Goal: Information Seeking & Learning: Learn about a topic

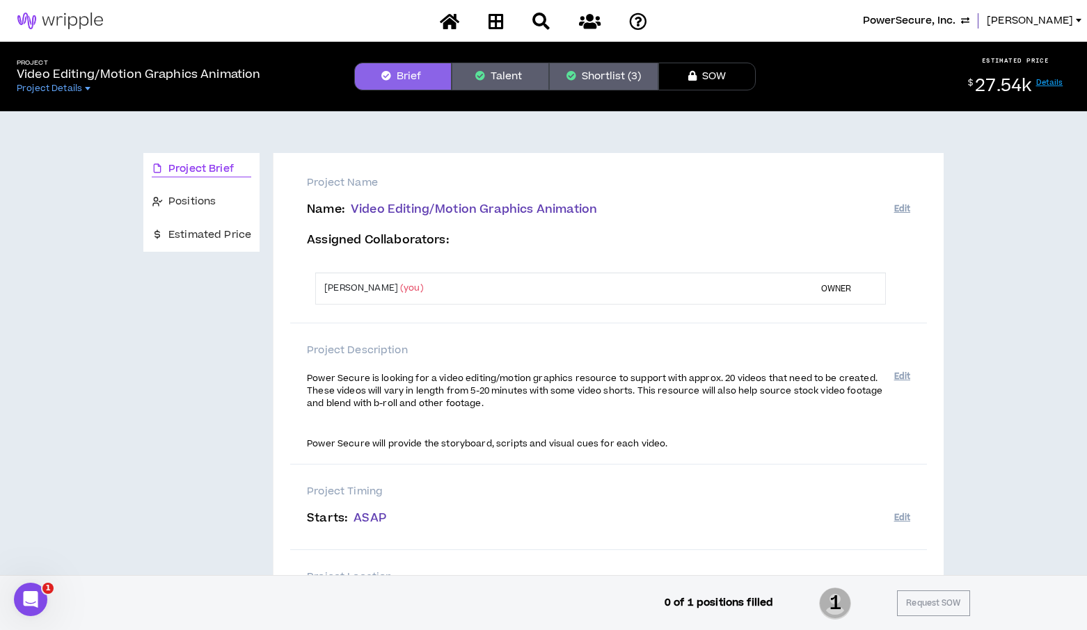
click at [955, 20] on span "PowerSecure, Inc." at bounding box center [909, 20] width 93 height 15
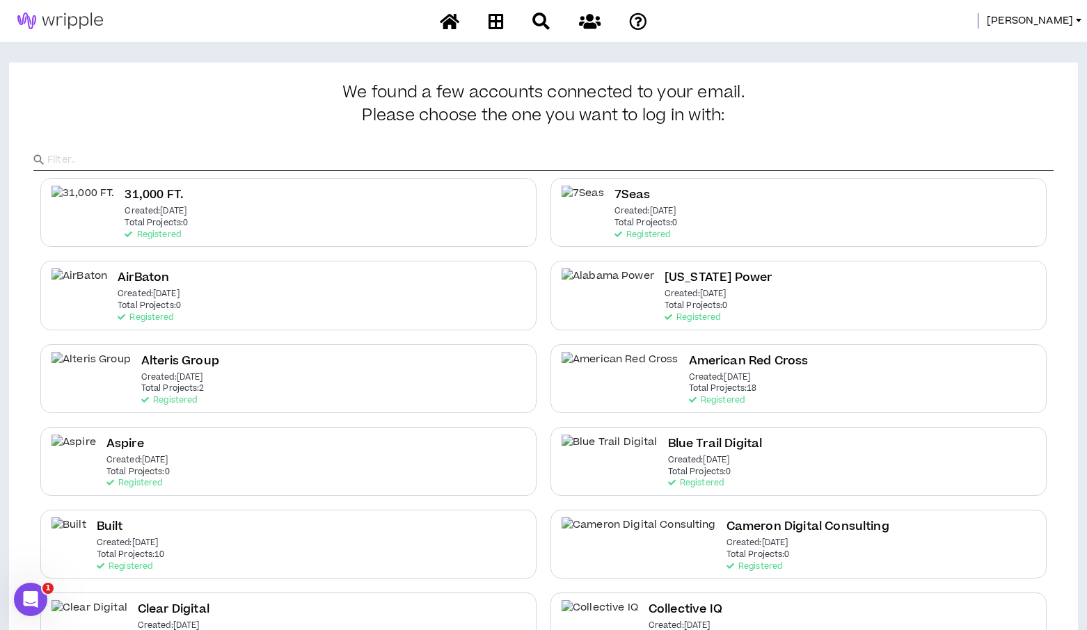
click at [489, 163] on input "text" at bounding box center [550, 160] width 1006 height 21
click at [510, 159] on input "text" at bounding box center [550, 160] width 1006 height 21
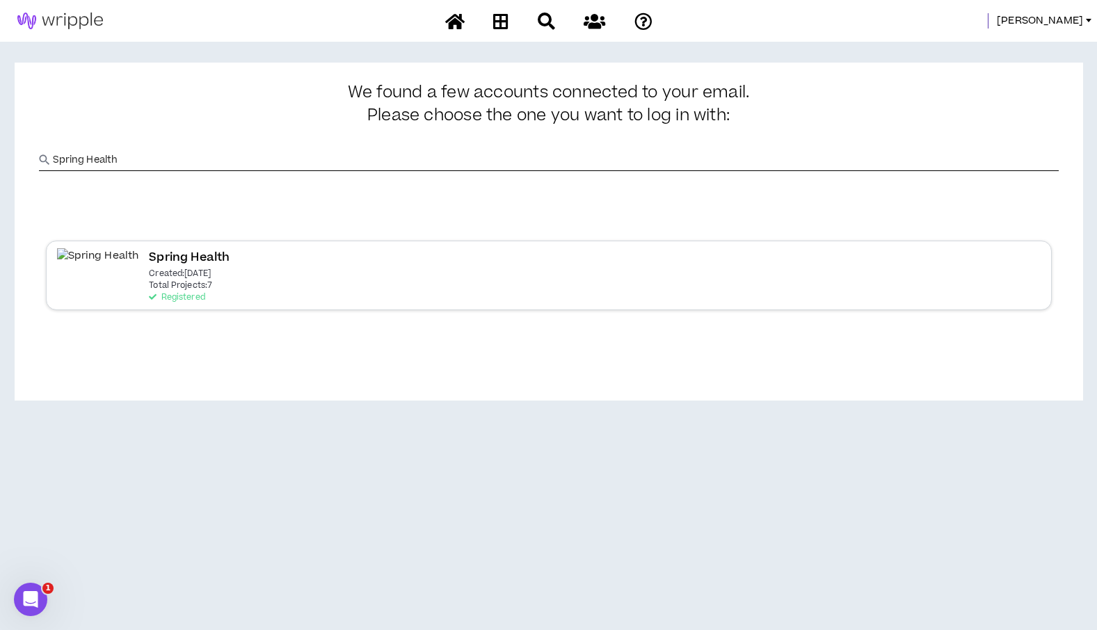
type input "Spring Health"
click at [262, 269] on div "Spring Health Created: [DATE] Total Projects: 7 Registered" at bounding box center [549, 275] width 1006 height 69
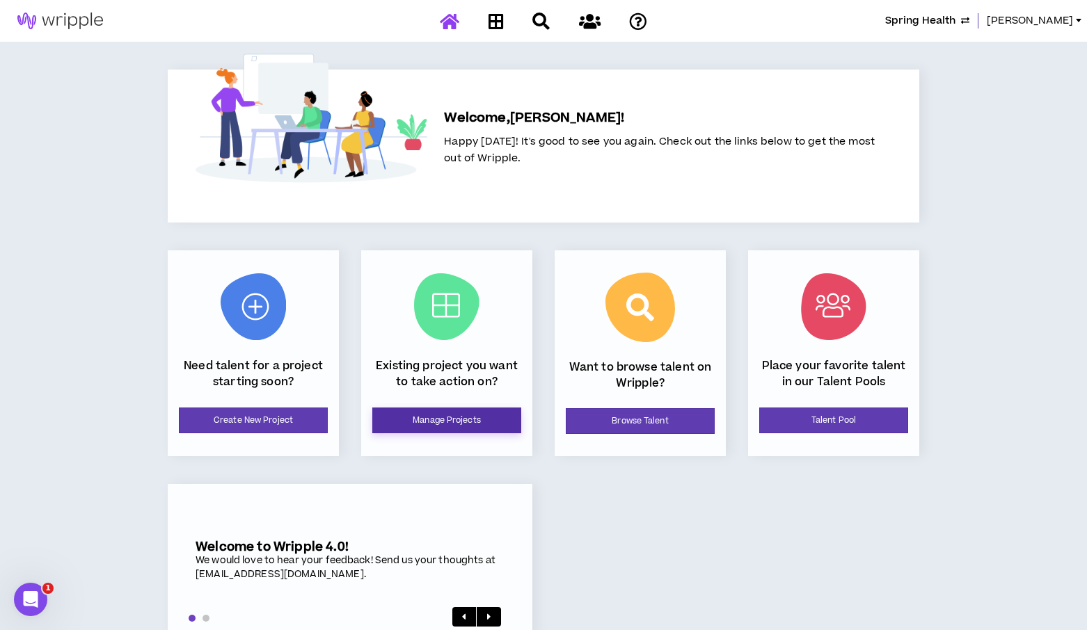
click at [447, 423] on link "Manage Projects" at bounding box center [446, 421] width 149 height 26
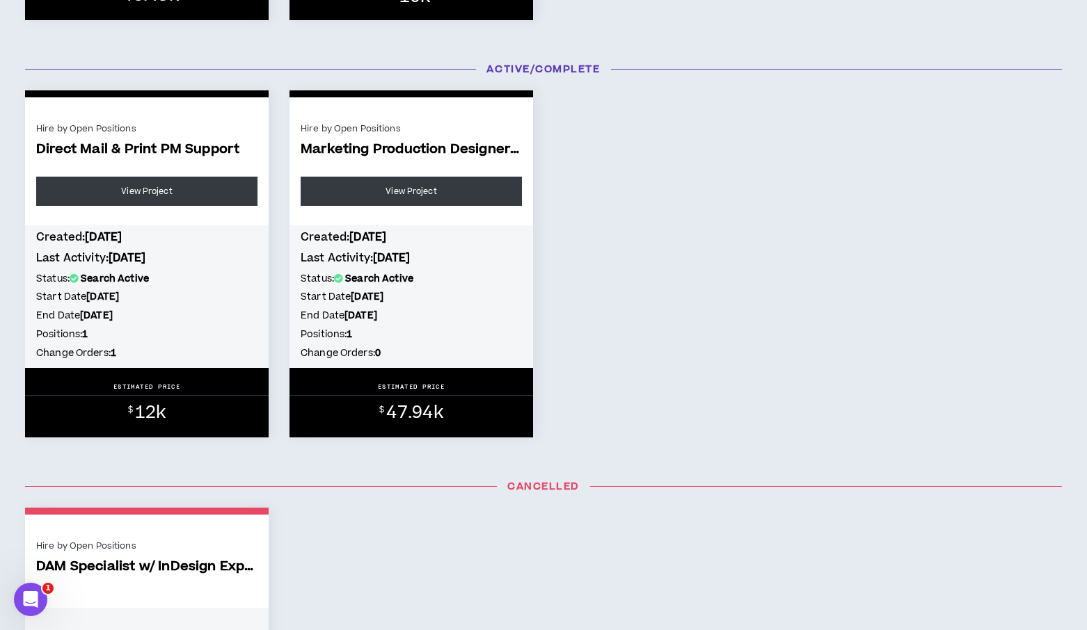
scroll to position [1499, 0]
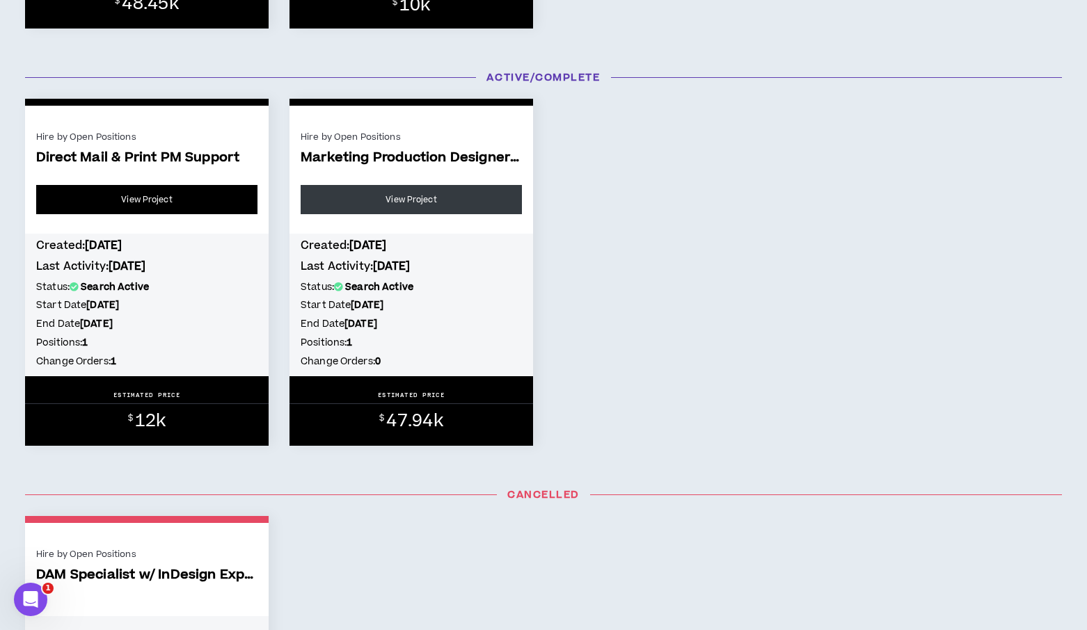
click at [178, 204] on link "View Project" at bounding box center [146, 199] width 221 height 29
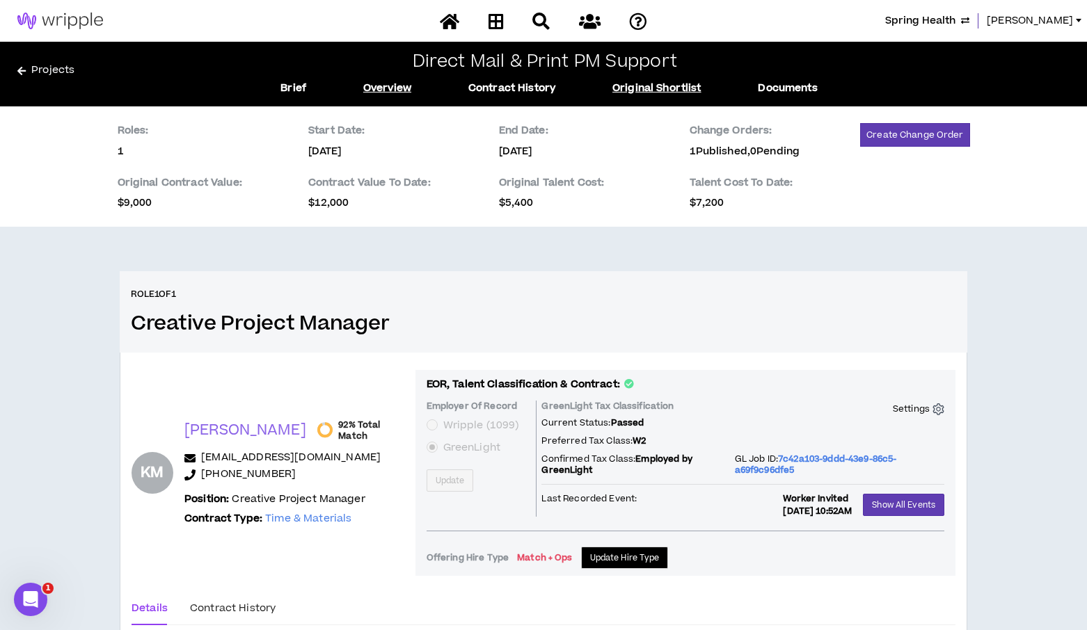
click at [640, 83] on link "Original Shortlist" at bounding box center [656, 88] width 89 height 15
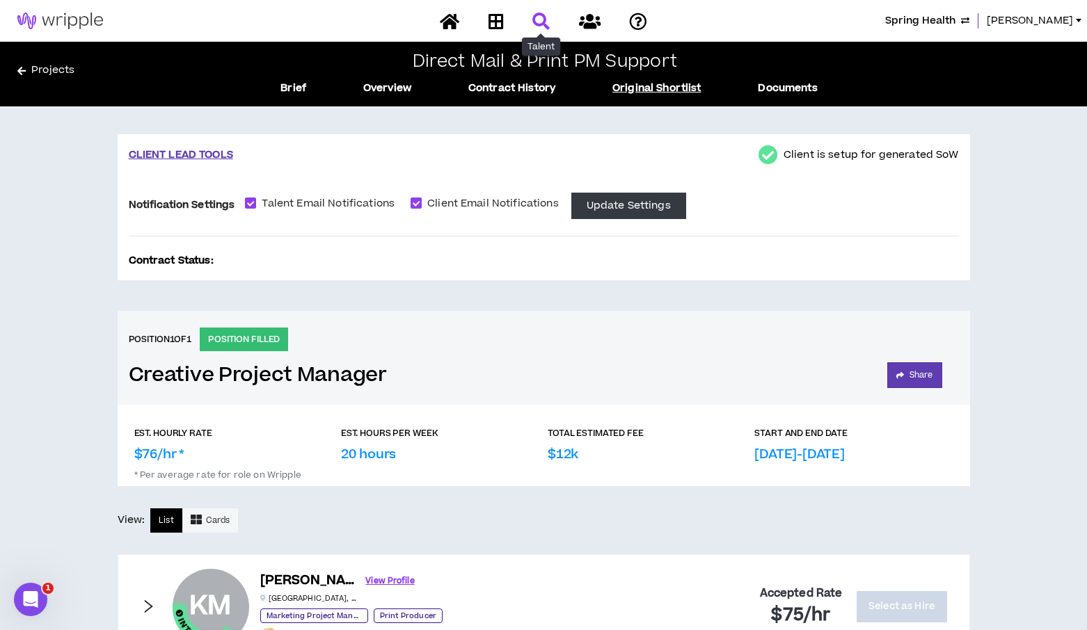
click at [538, 19] on icon at bounding box center [540, 21] width 17 height 17
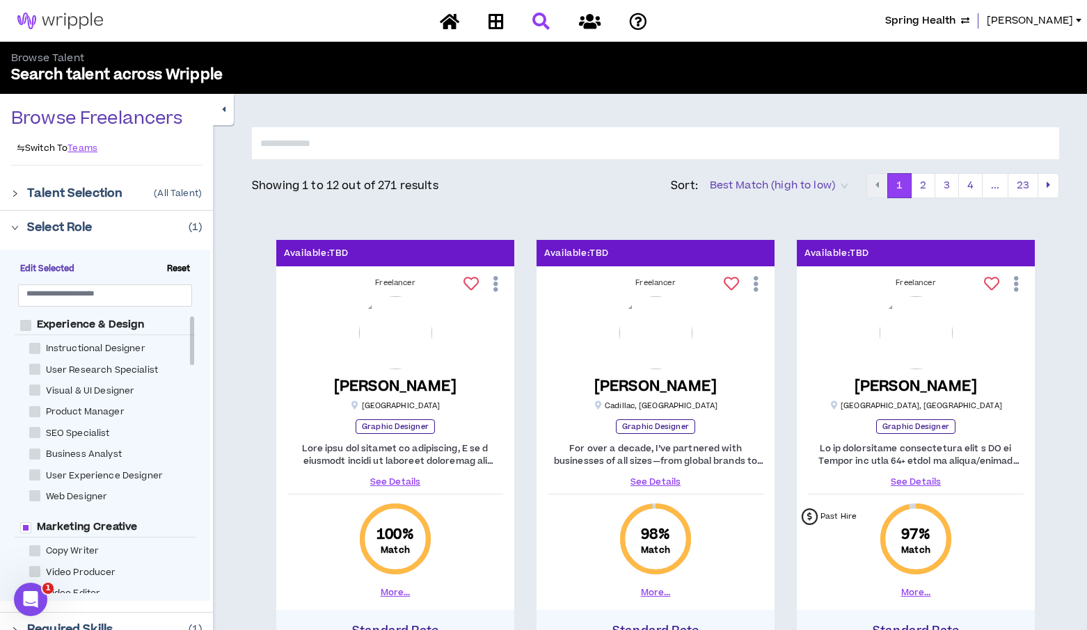
click at [179, 267] on span "Reset" at bounding box center [178, 269] width 35 height 13
checkbox Designer "*****"
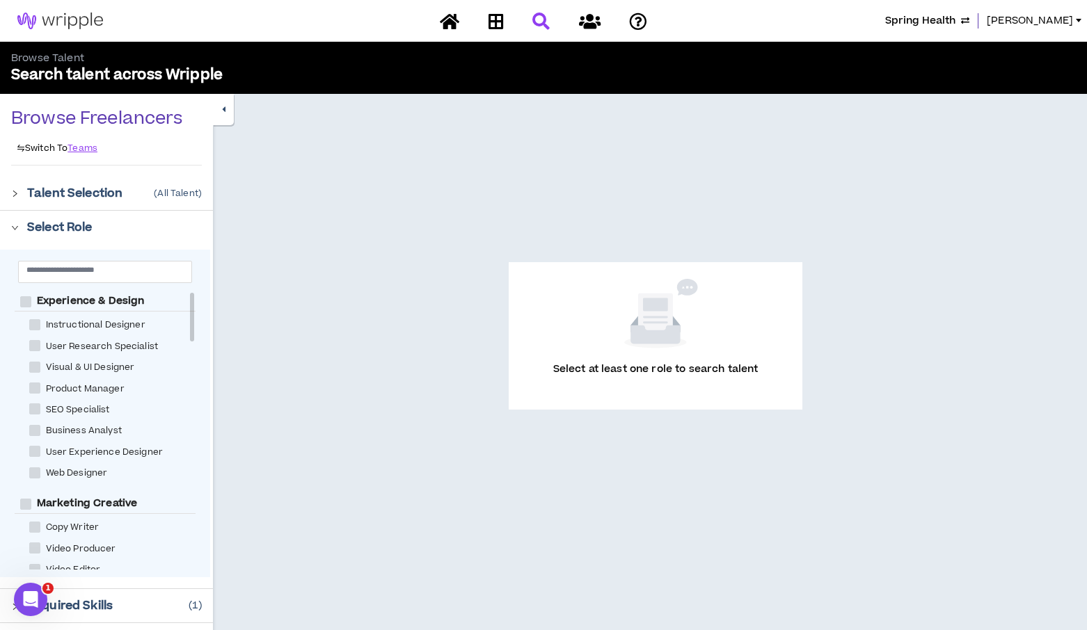
click at [9, 228] on div "Select Role" at bounding box center [106, 227] width 213 height 33
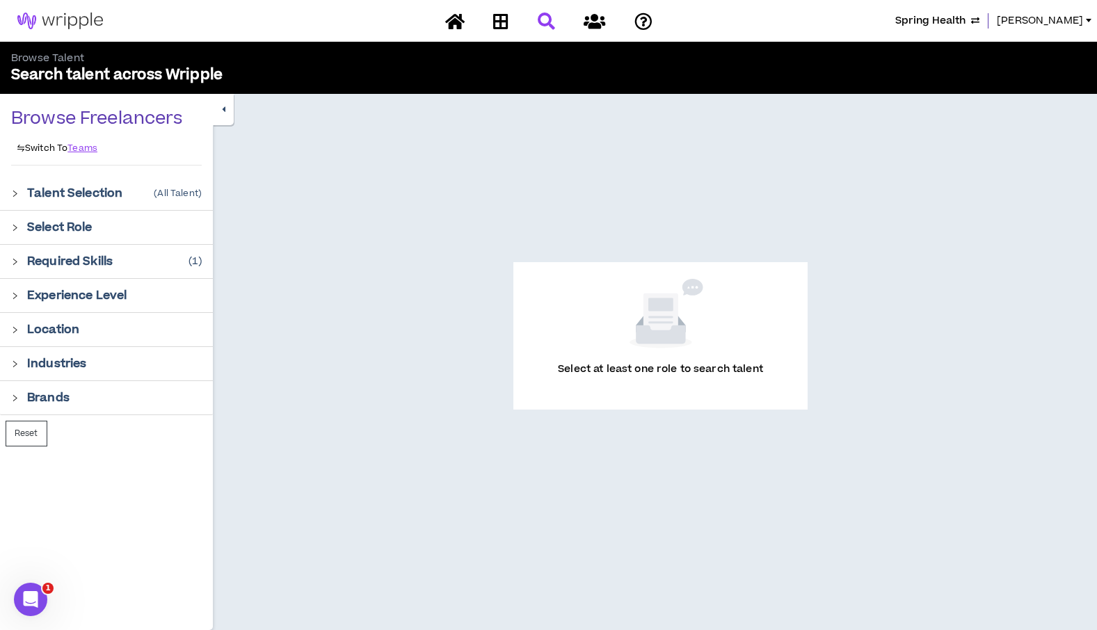
click at [11, 258] on icon "right" at bounding box center [15, 262] width 8 height 8
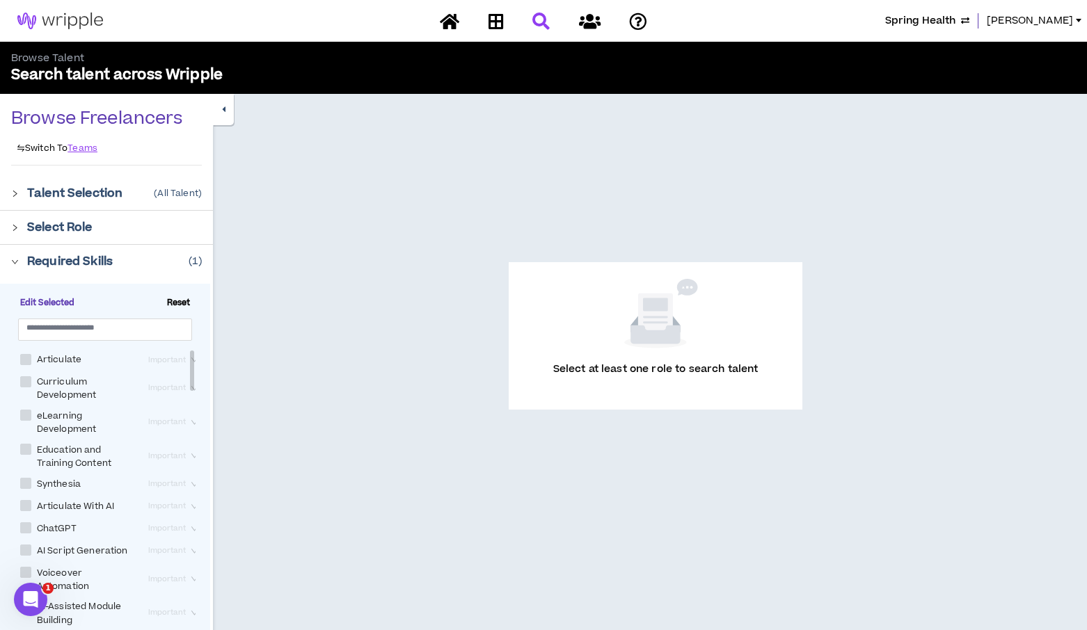
click at [181, 303] on span "Reset" at bounding box center [178, 303] width 35 height 13
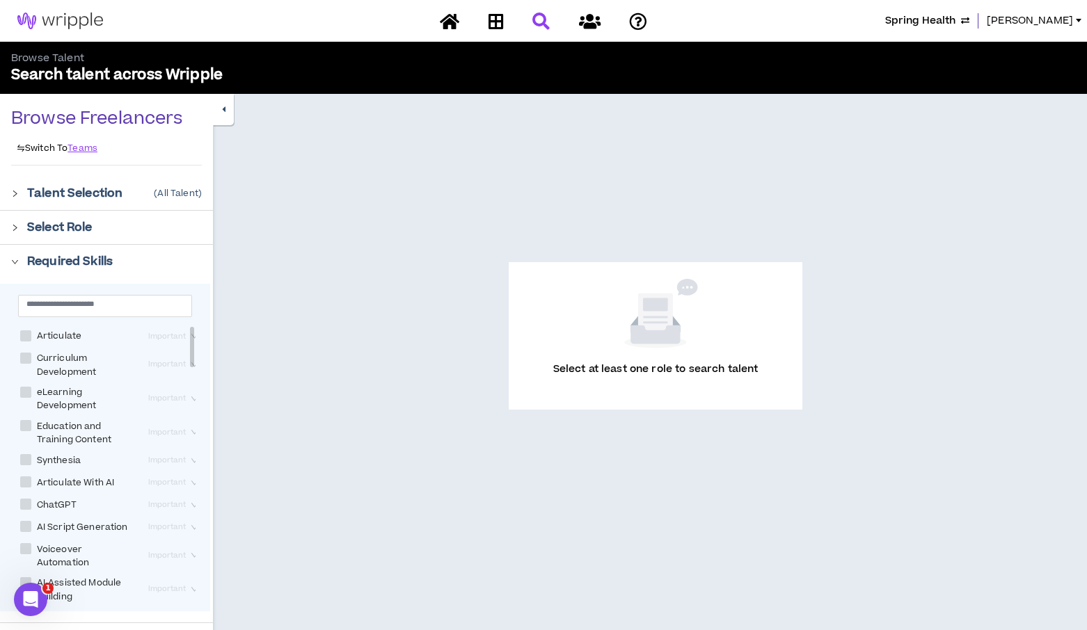
click at [18, 228] on icon "right" at bounding box center [15, 228] width 8 height 8
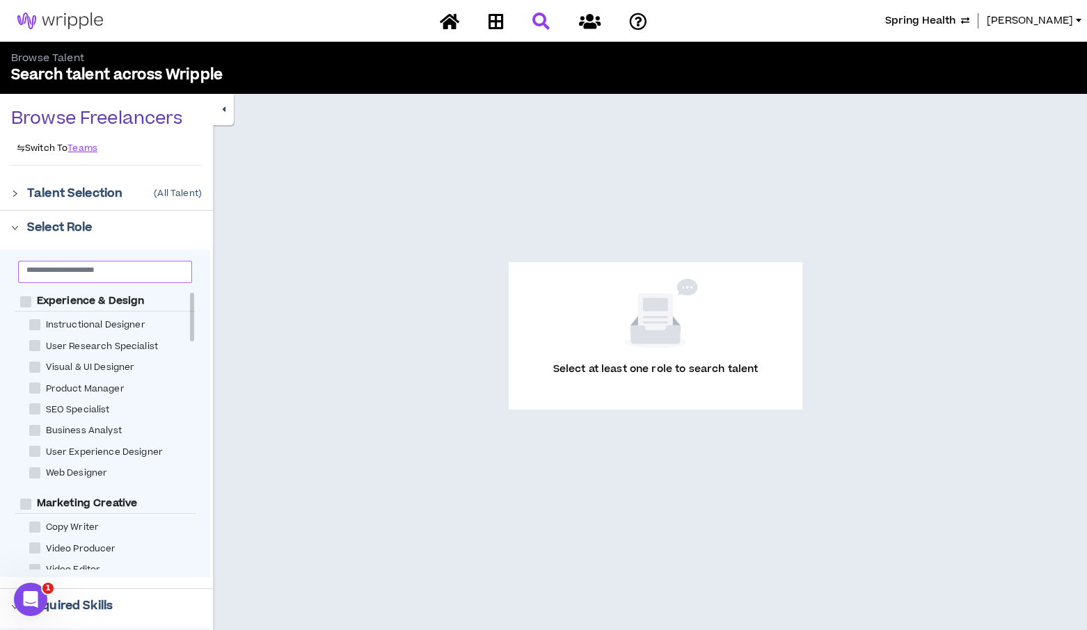
click at [86, 273] on input "text" at bounding box center [99, 269] width 146 height 10
click at [1049, 18] on span "[PERSON_NAME]" at bounding box center [1029, 20] width 86 height 15
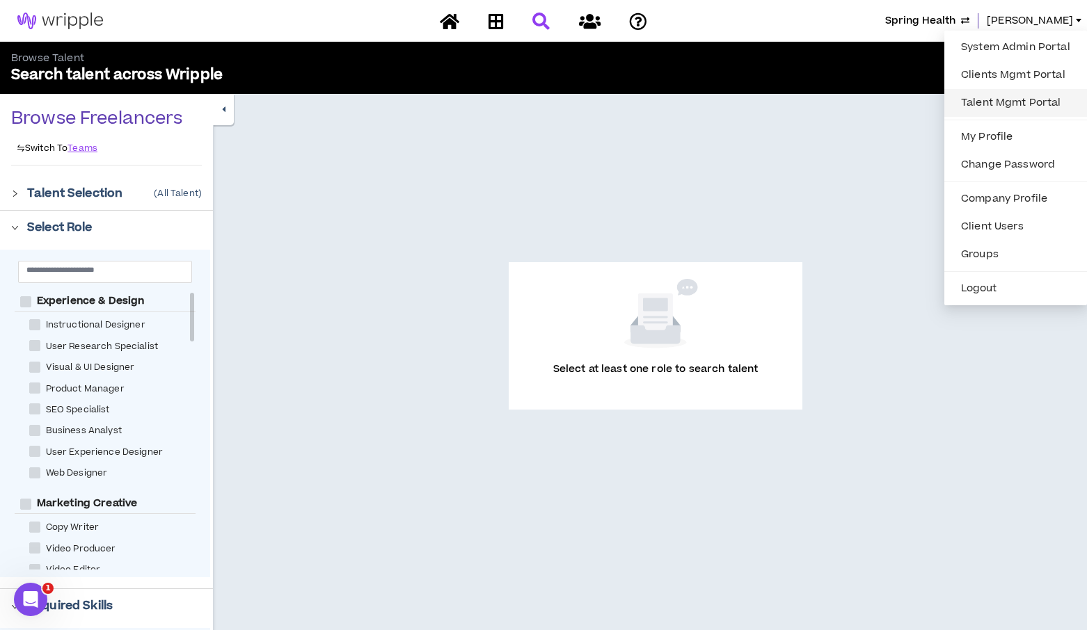
click at [993, 96] on link "Talent Mgmt Portal" at bounding box center [1015, 103] width 126 height 21
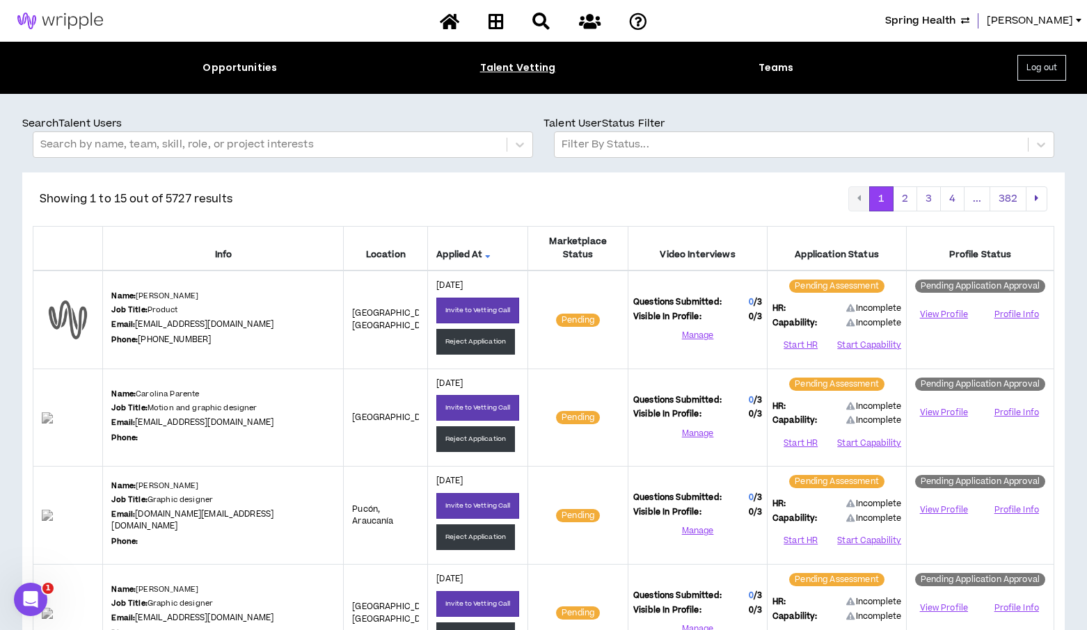
click at [794, 200] on div "Showing 1 to 15 out of 5727 results 1 2 3 4 ... 382" at bounding box center [543, 198] width 1007 height 25
click at [336, 145] on div at bounding box center [269, 145] width 459 height 18
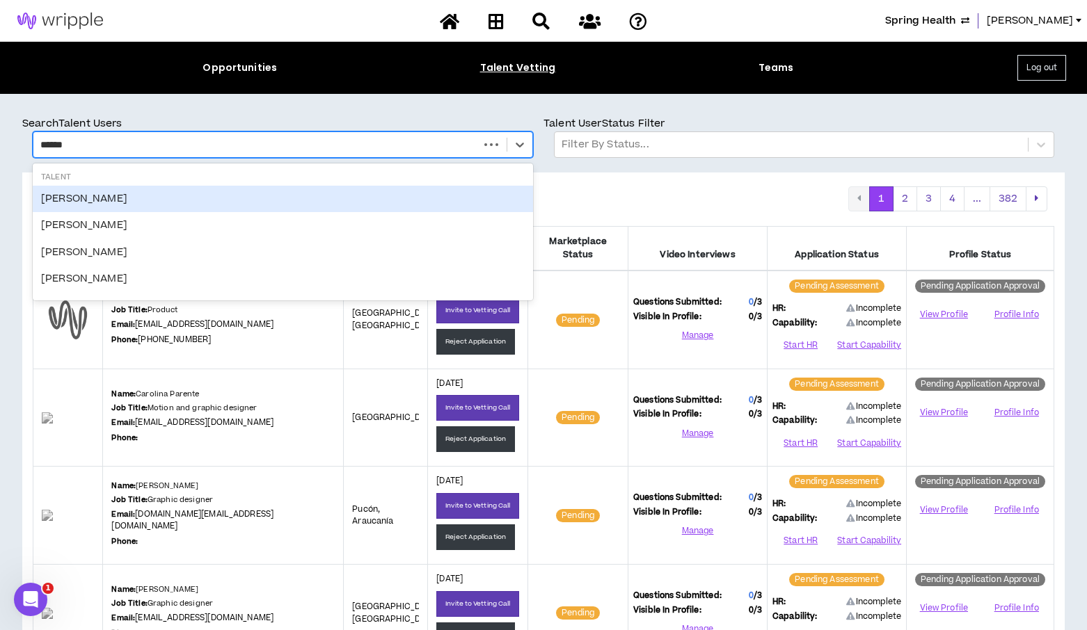
type input "*******"
click at [122, 194] on div "Manuela Marconi" at bounding box center [283, 199] width 500 height 26
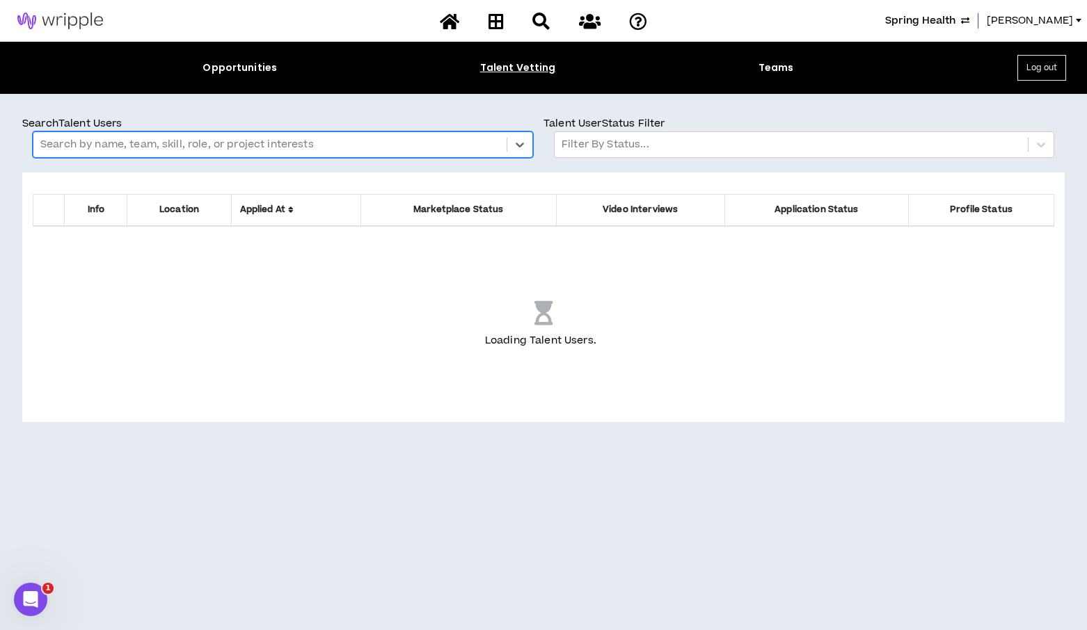
click at [442, 140] on div at bounding box center [269, 145] width 459 height 18
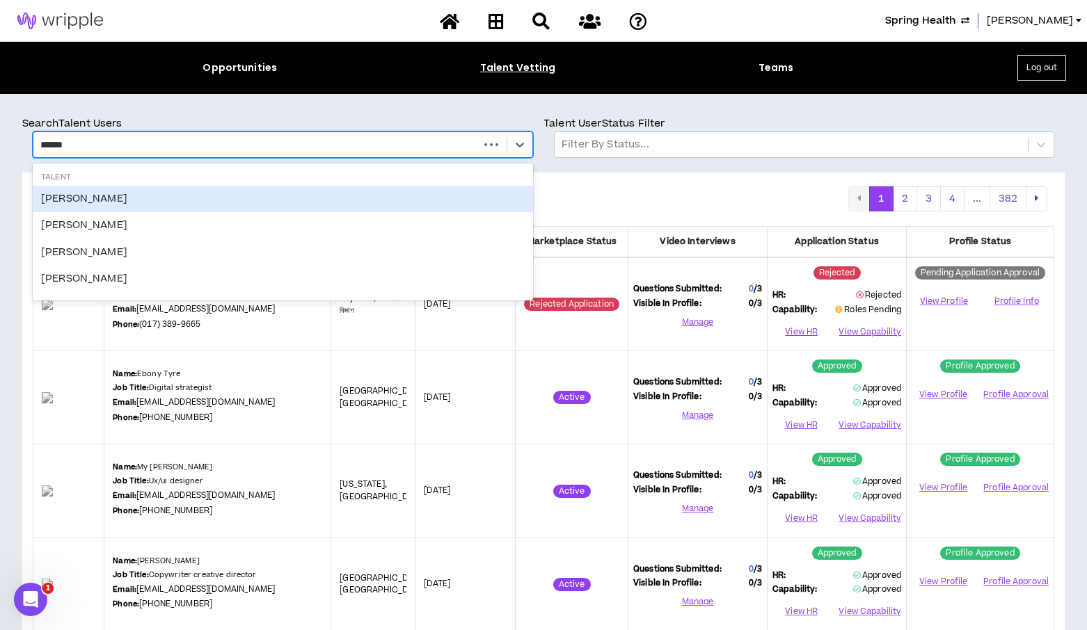
type input "*******"
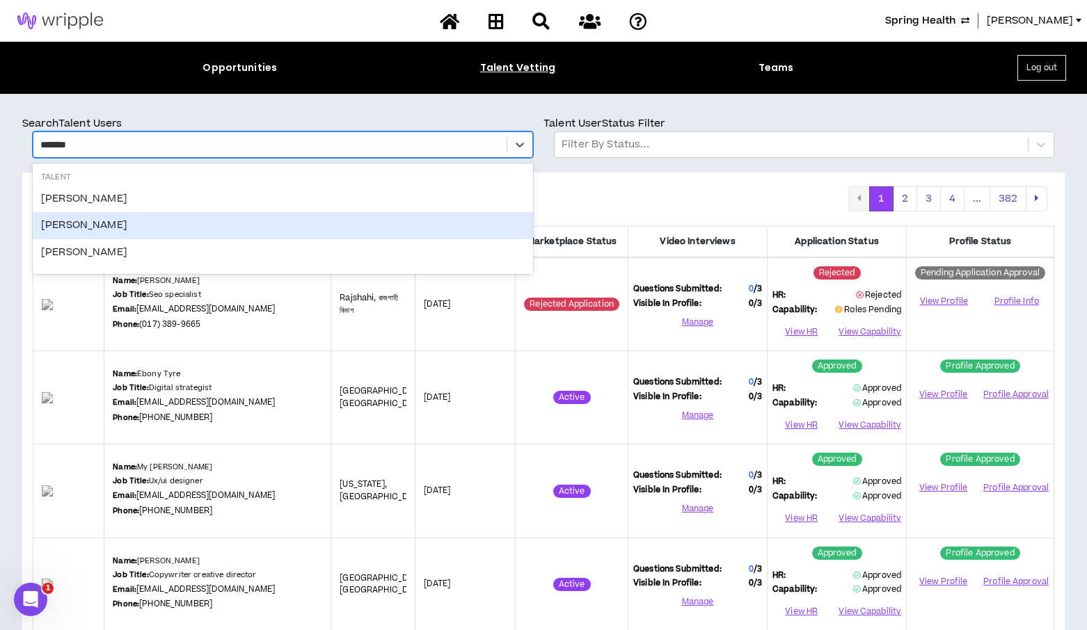
click at [113, 225] on div "Manuela Silvestre" at bounding box center [283, 225] width 500 height 26
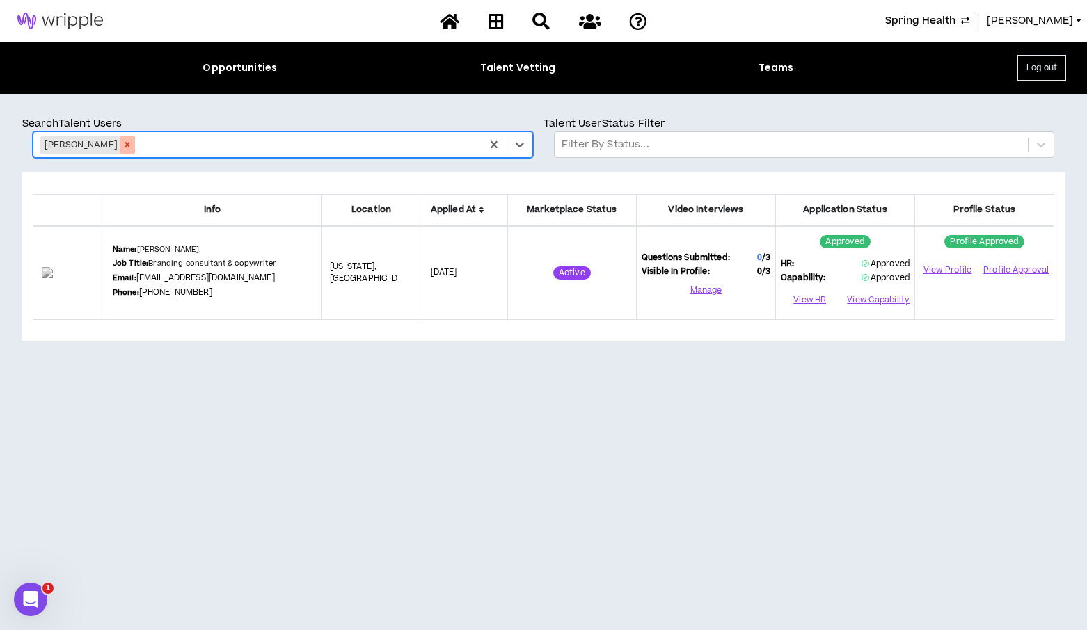
click at [132, 148] on icon "Remove Manuela Silvestre" at bounding box center [127, 145] width 10 height 10
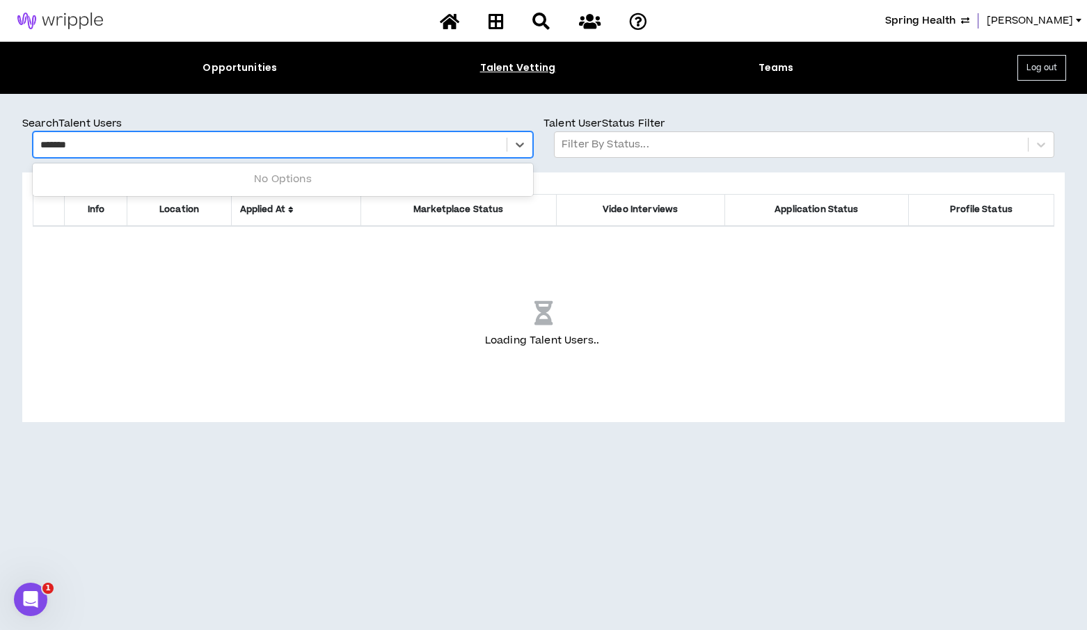
type input "*******"
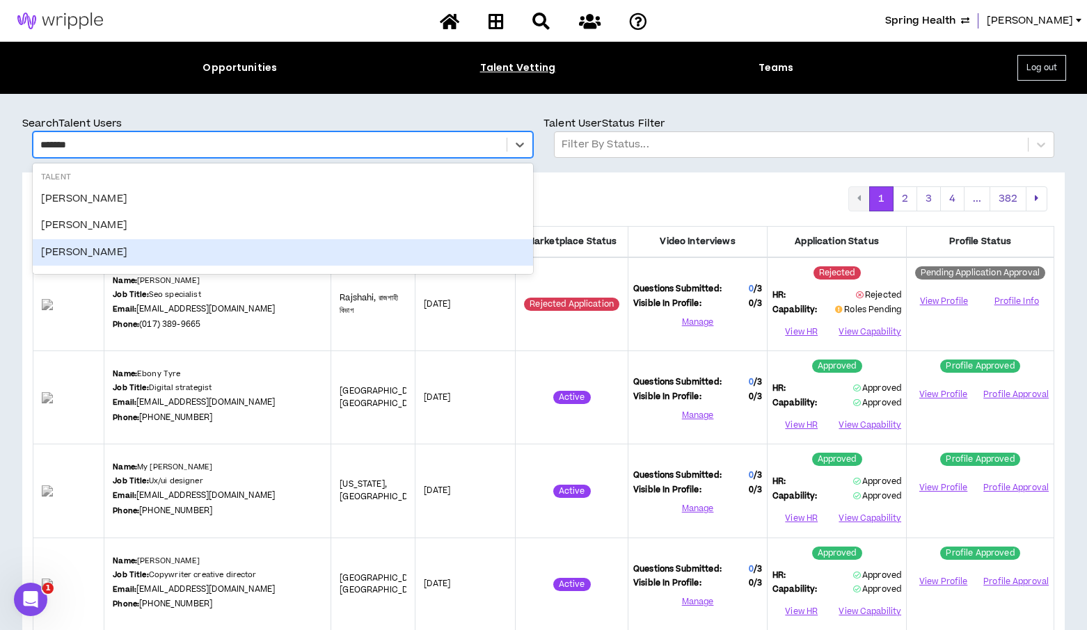
click at [104, 249] on div "manuela nanclares" at bounding box center [283, 252] width 500 height 26
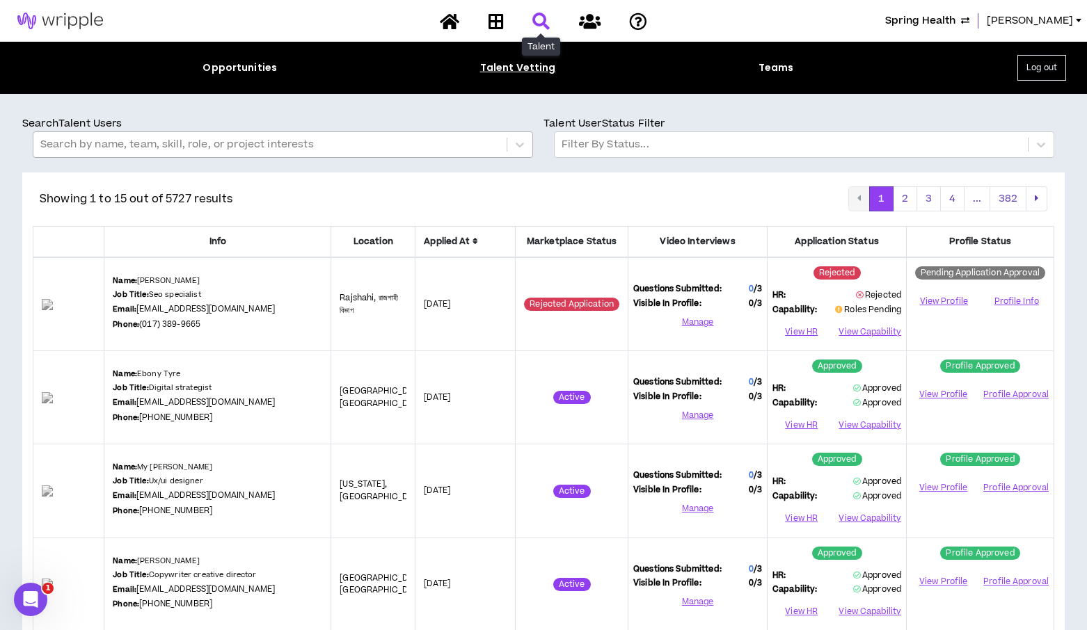
click at [542, 19] on icon at bounding box center [540, 21] width 17 height 17
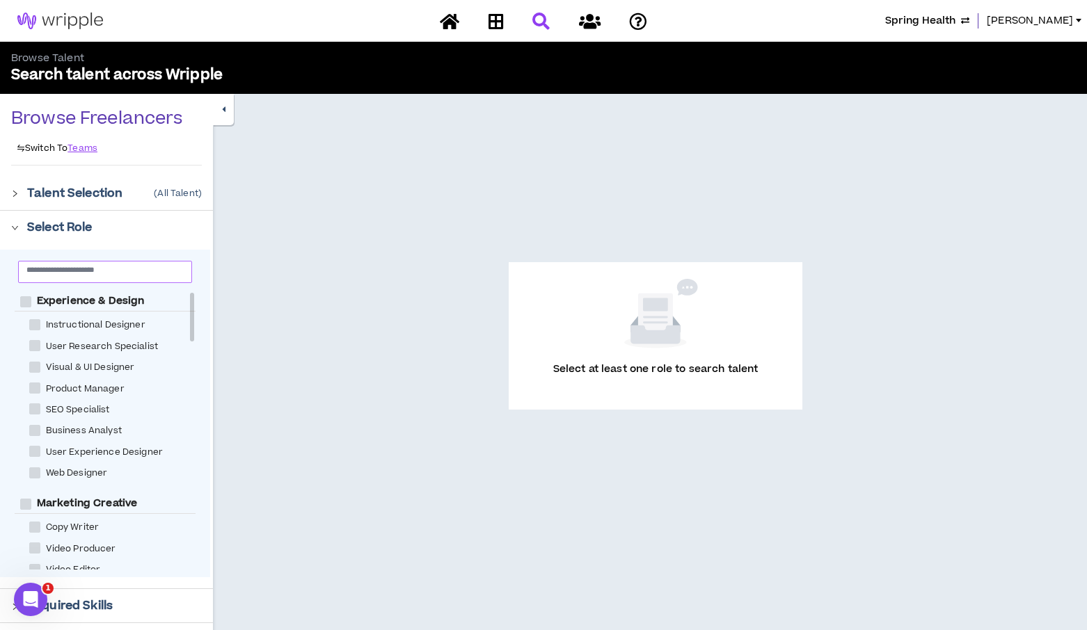
click at [52, 271] on input "text" at bounding box center [99, 269] width 146 height 10
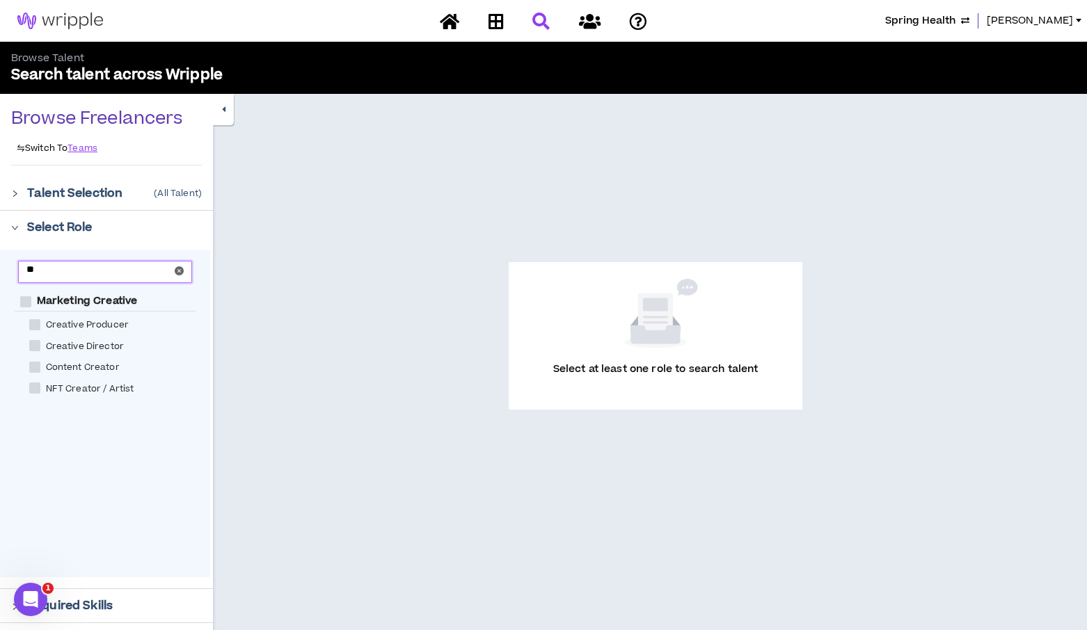
type input "*"
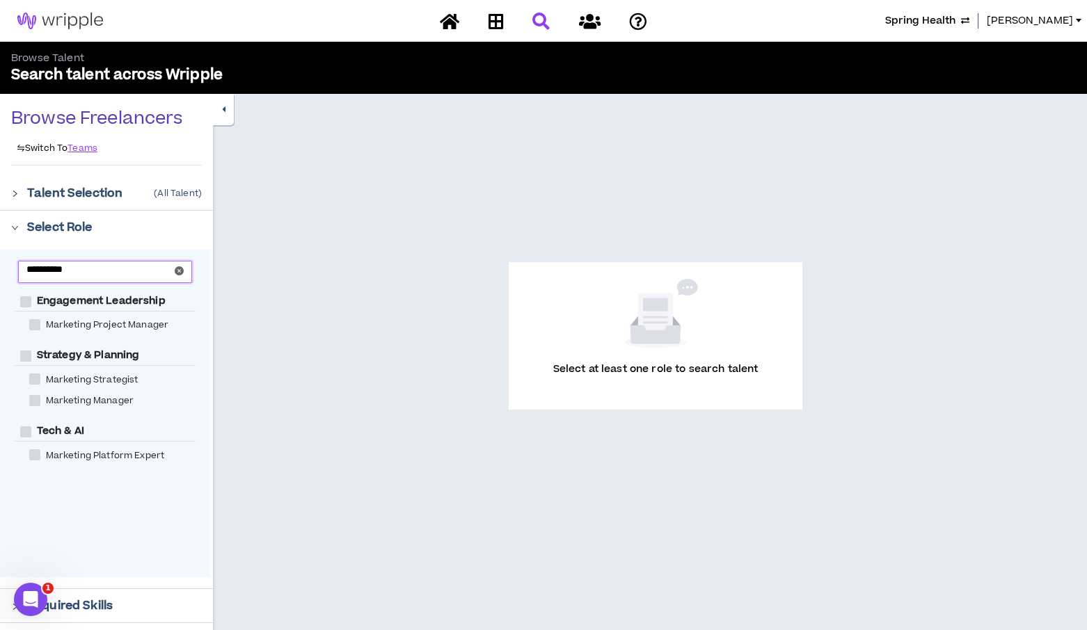
type input "*********"
click at [41, 323] on span "Marketing Project Manager" at bounding box center [107, 325] width 134 height 13
checkbox Manager "****"
checkbox Leadership "****"
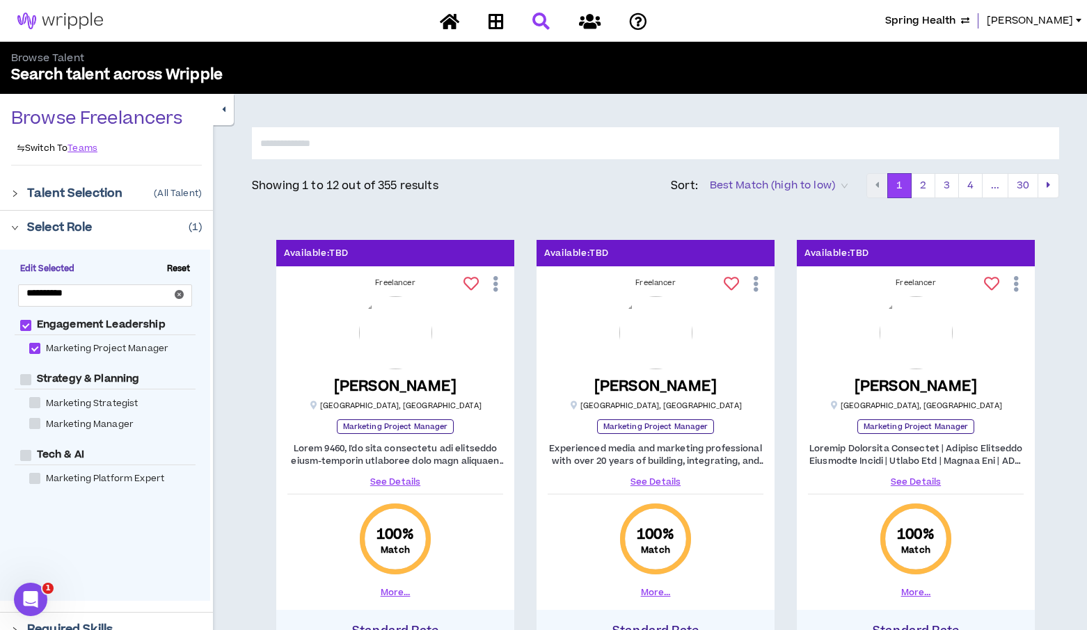
click at [10, 228] on div "Select Role ( 1 )" at bounding box center [106, 227] width 213 height 33
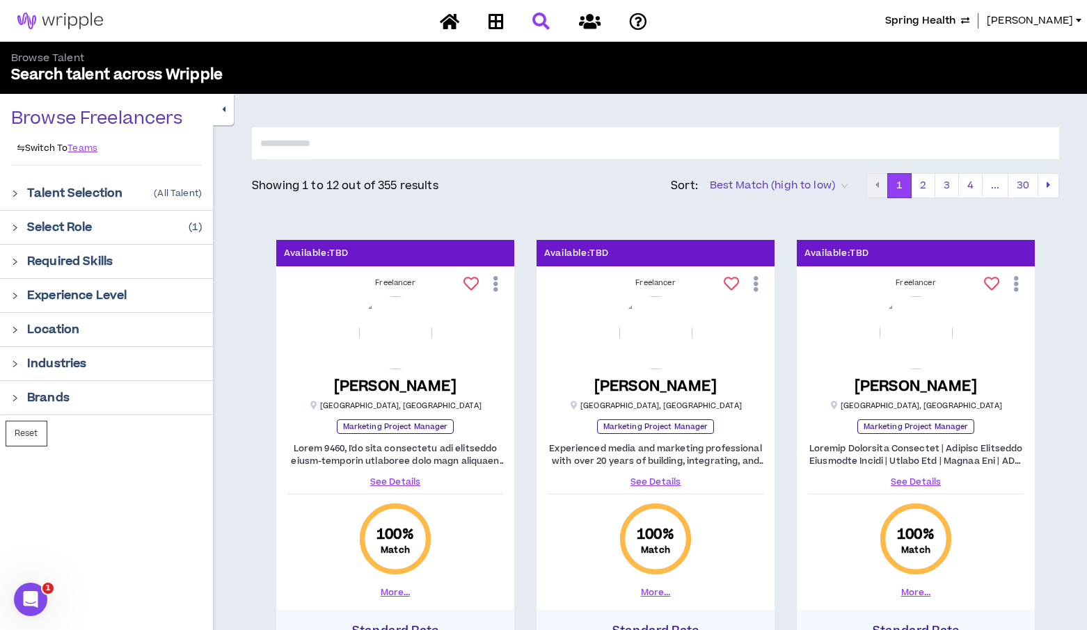
click at [368, 145] on input "text" at bounding box center [655, 143] width 807 height 32
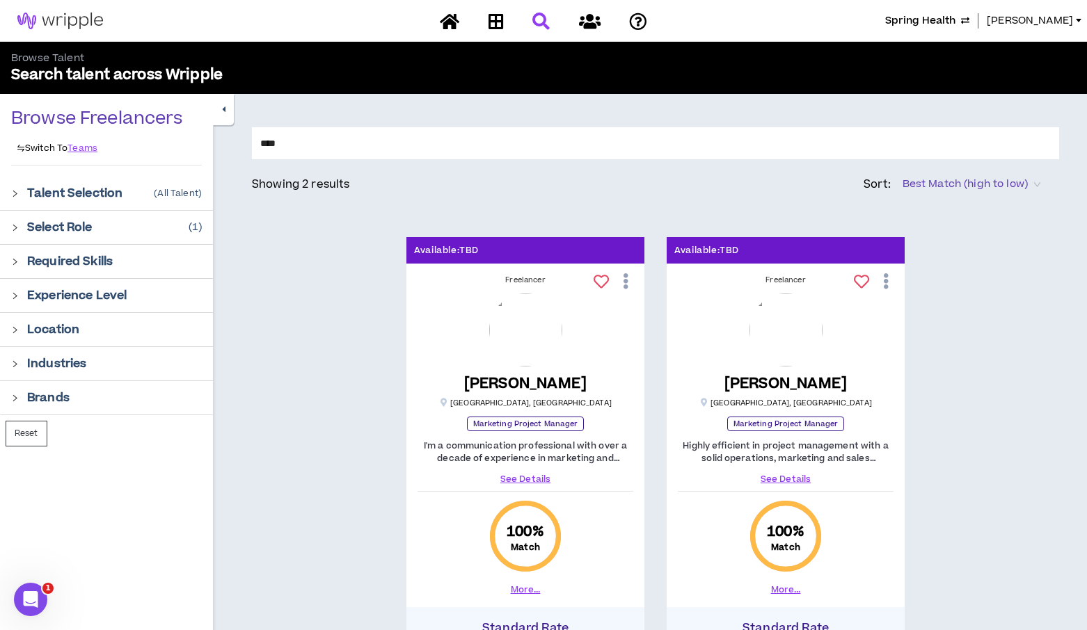
type input "****"
click at [520, 476] on link "See Details" at bounding box center [525, 479] width 216 height 13
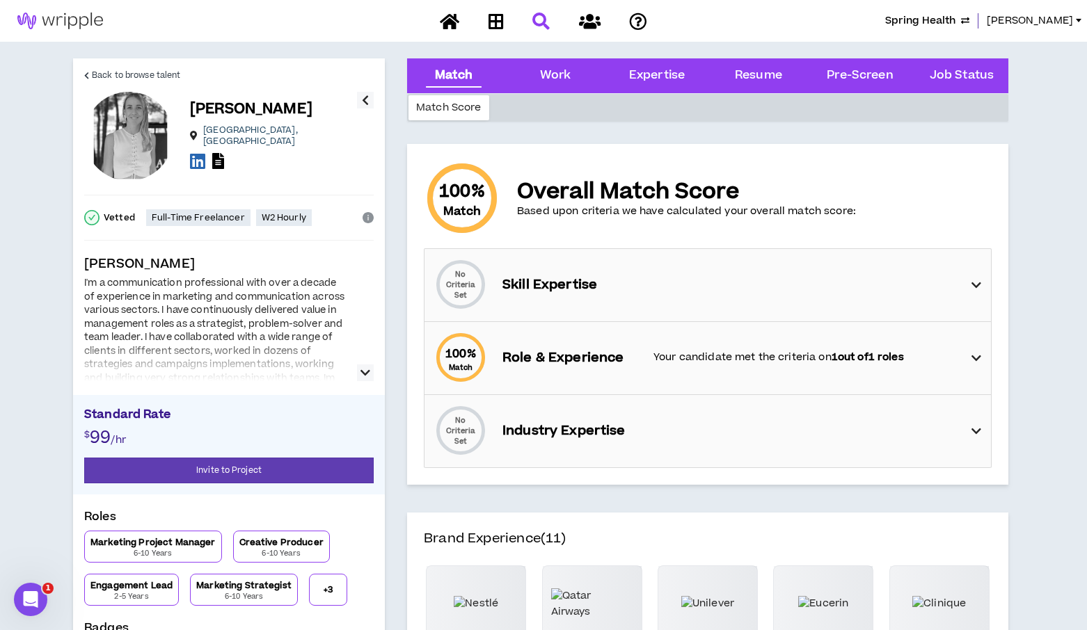
click at [363, 376] on icon "button" at bounding box center [365, 373] width 10 height 17
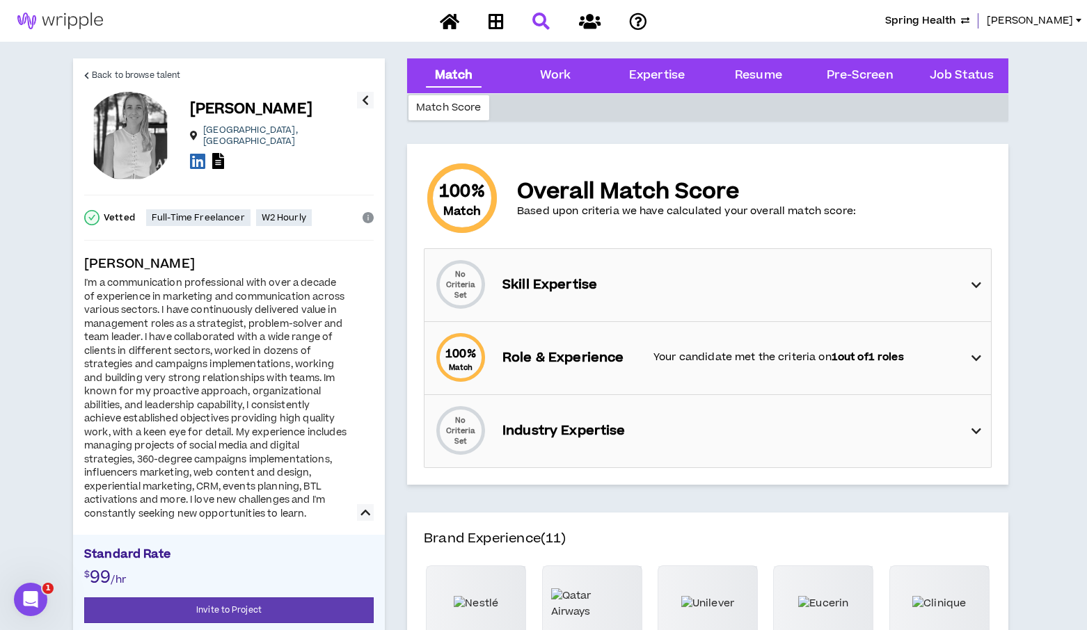
click at [218, 146] on div "Manuela M. Atlanta , GA" at bounding box center [273, 135] width 167 height 73
click at [218, 154] on icon at bounding box center [218, 161] width 12 height 16
click at [104, 76] on span "Back to browse talent" at bounding box center [136, 75] width 88 height 13
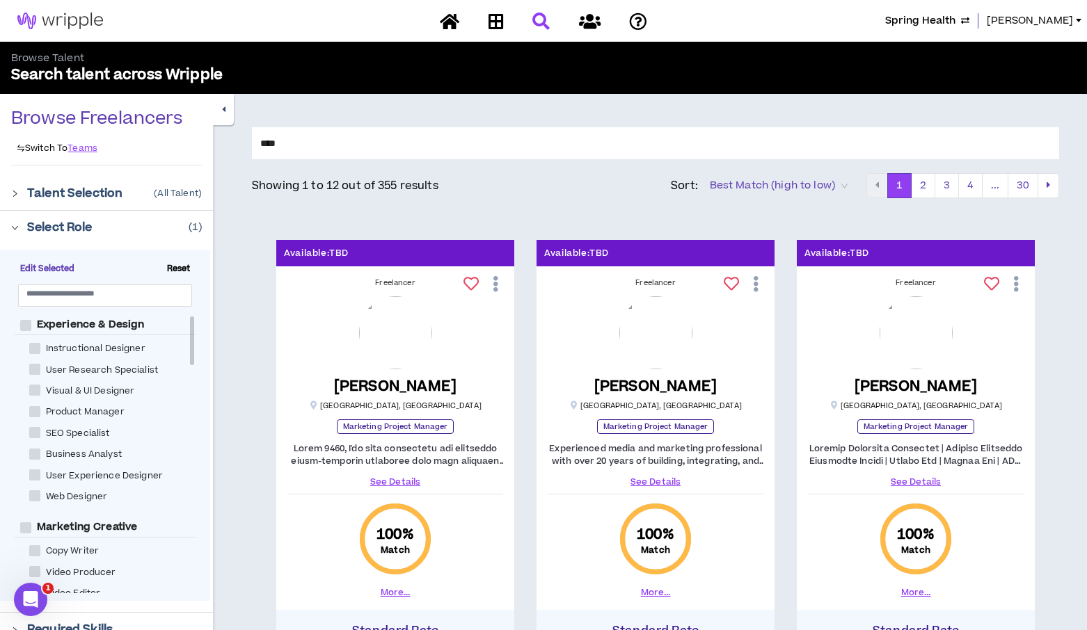
click at [735, 148] on input "****" at bounding box center [655, 143] width 807 height 32
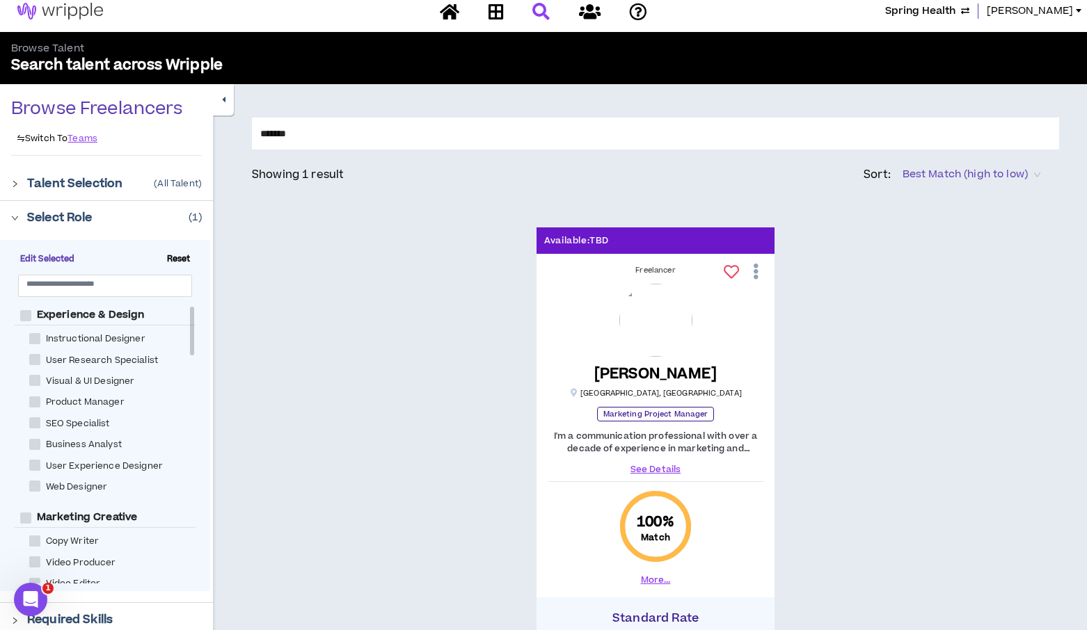
scroll to position [3, 0]
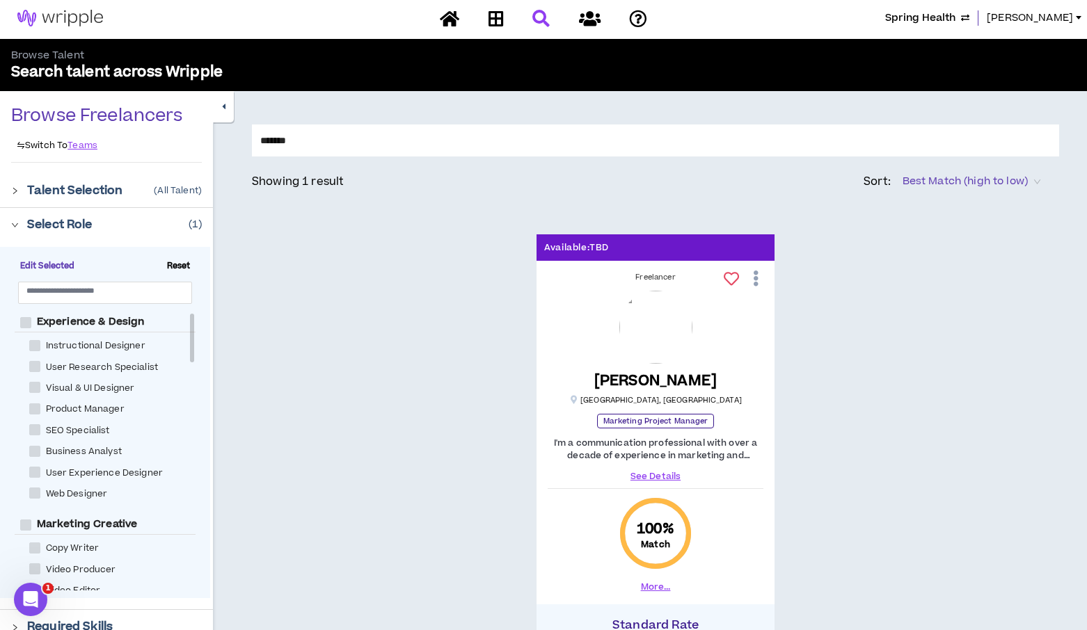
type input "*******"
click at [665, 480] on link "See Details" at bounding box center [655, 476] width 216 height 13
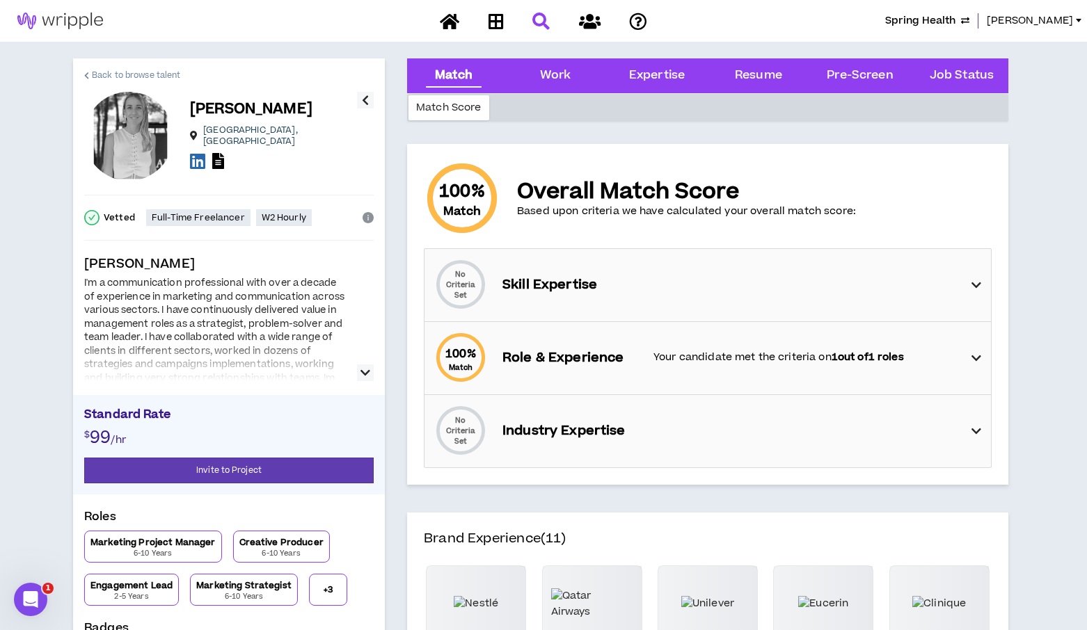
click at [168, 70] on span "Back to browse talent" at bounding box center [136, 75] width 88 height 13
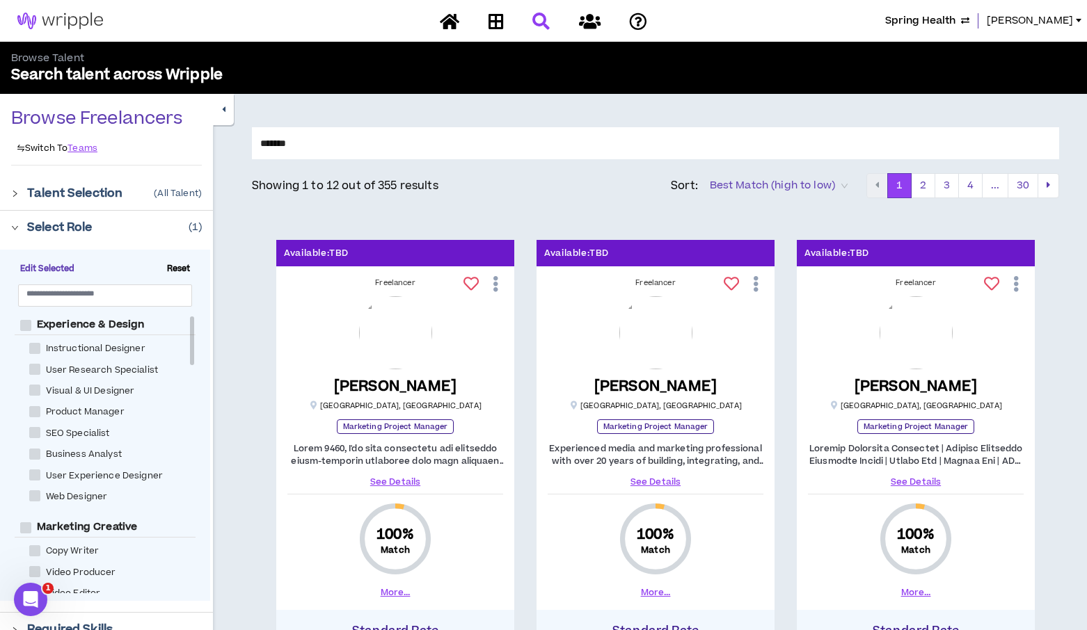
click at [19, 225] on div at bounding box center [19, 226] width 16 height 15
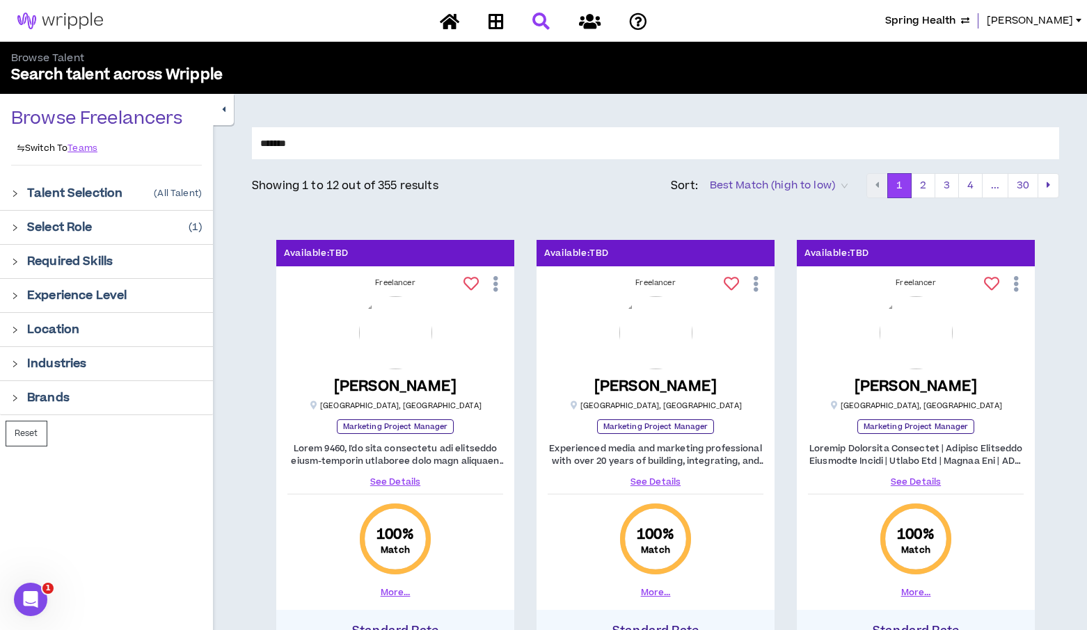
click at [17, 261] on icon "right" at bounding box center [15, 262] width 8 height 8
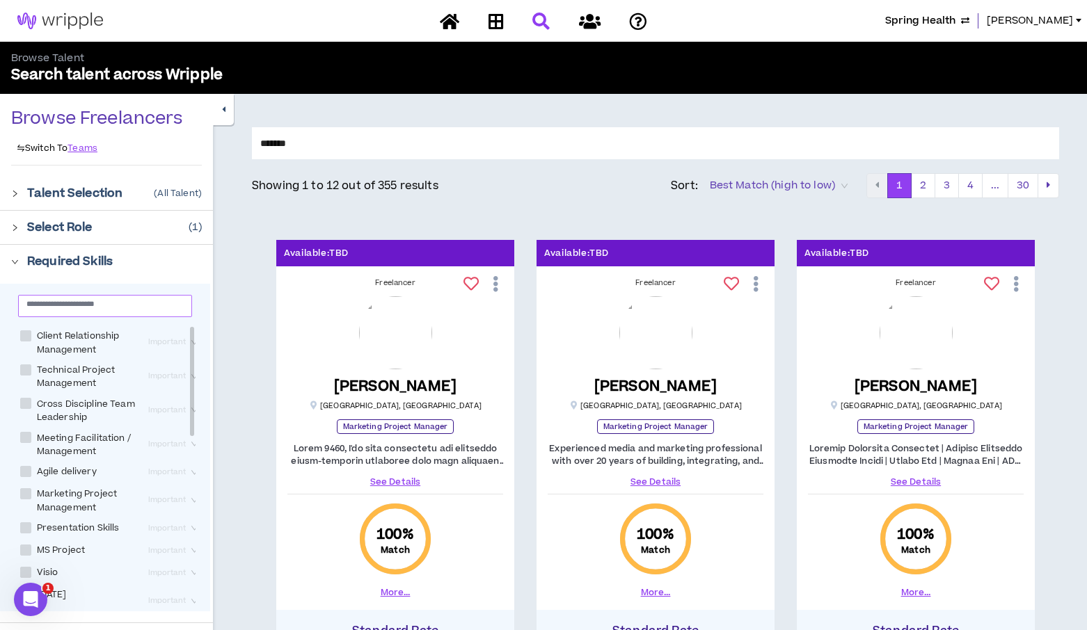
click at [79, 304] on input "text" at bounding box center [99, 303] width 146 height 10
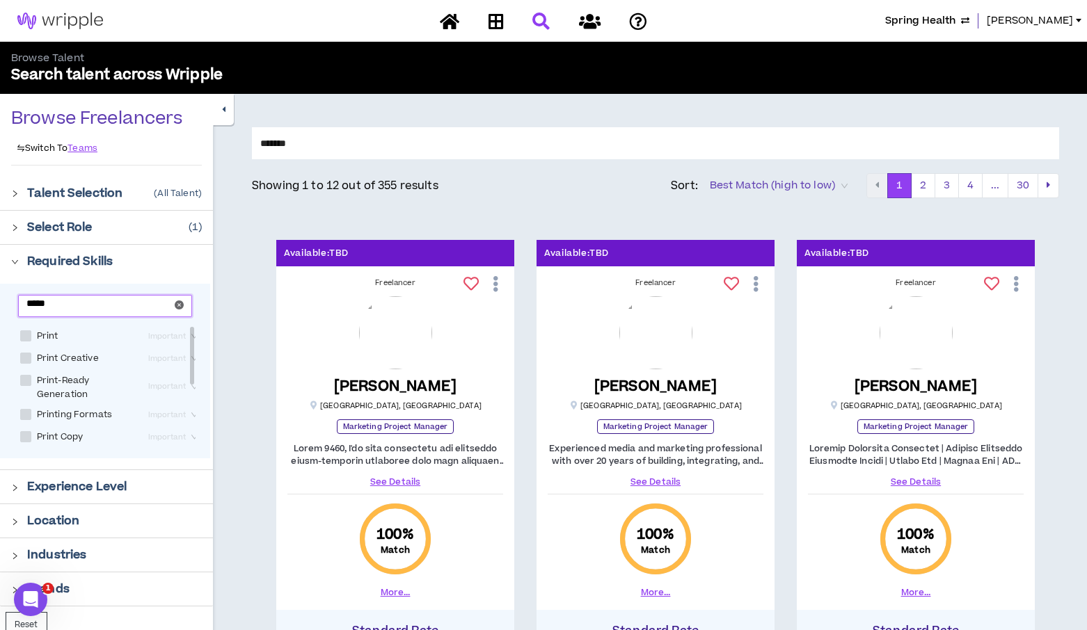
type input "*****"
click at [24, 335] on span at bounding box center [25, 335] width 11 height 11
checkbox input "****"
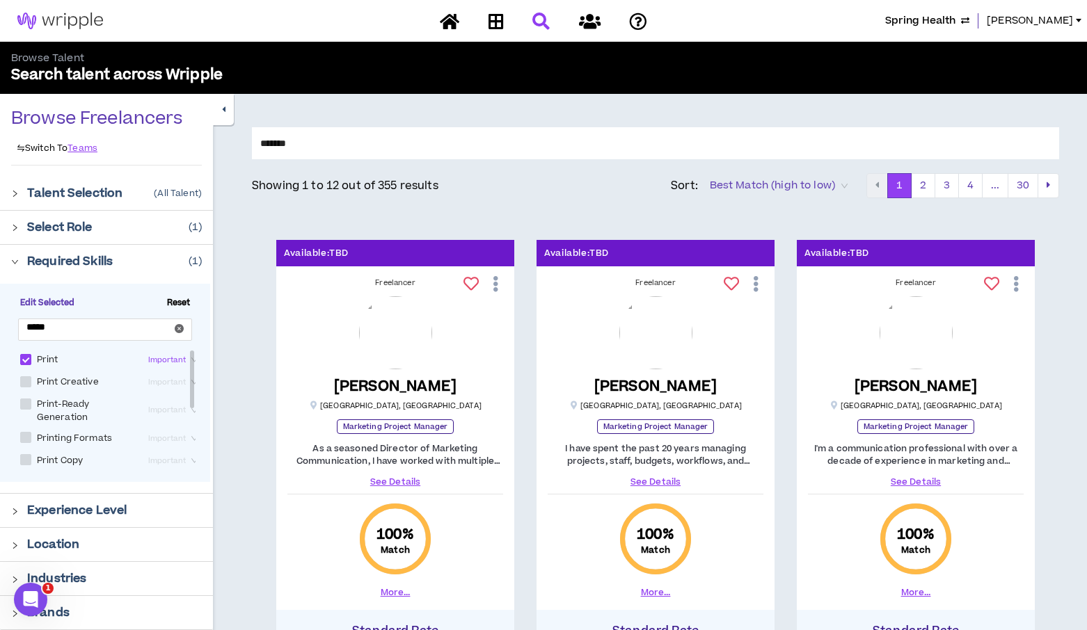
click at [895, 476] on link "See Details" at bounding box center [916, 482] width 216 height 13
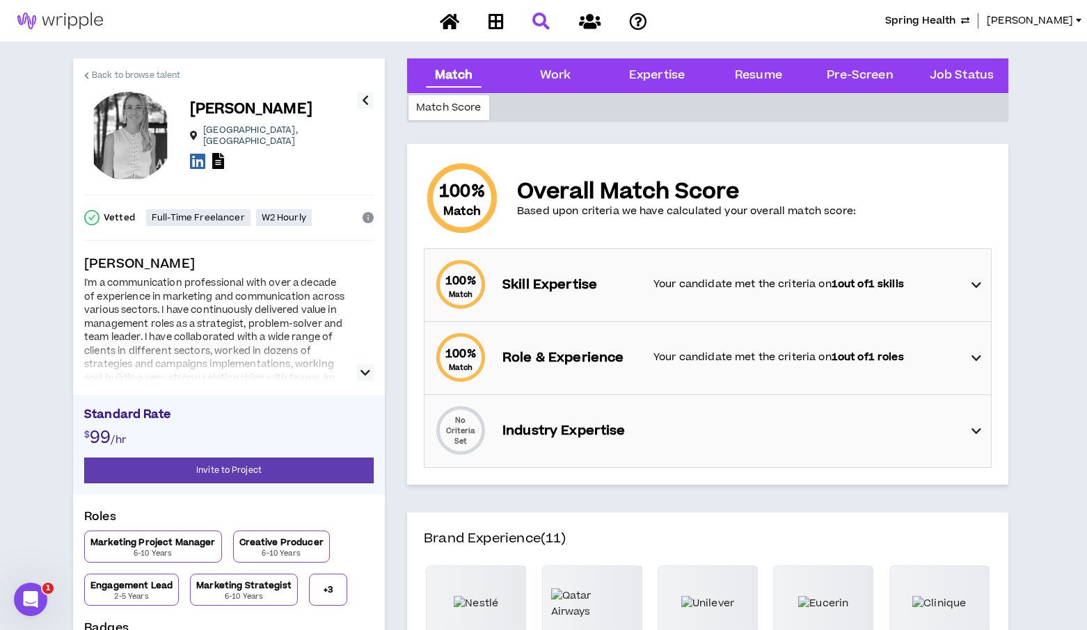
click at [122, 67] on link "Back to browse talent" at bounding box center [132, 74] width 96 height 33
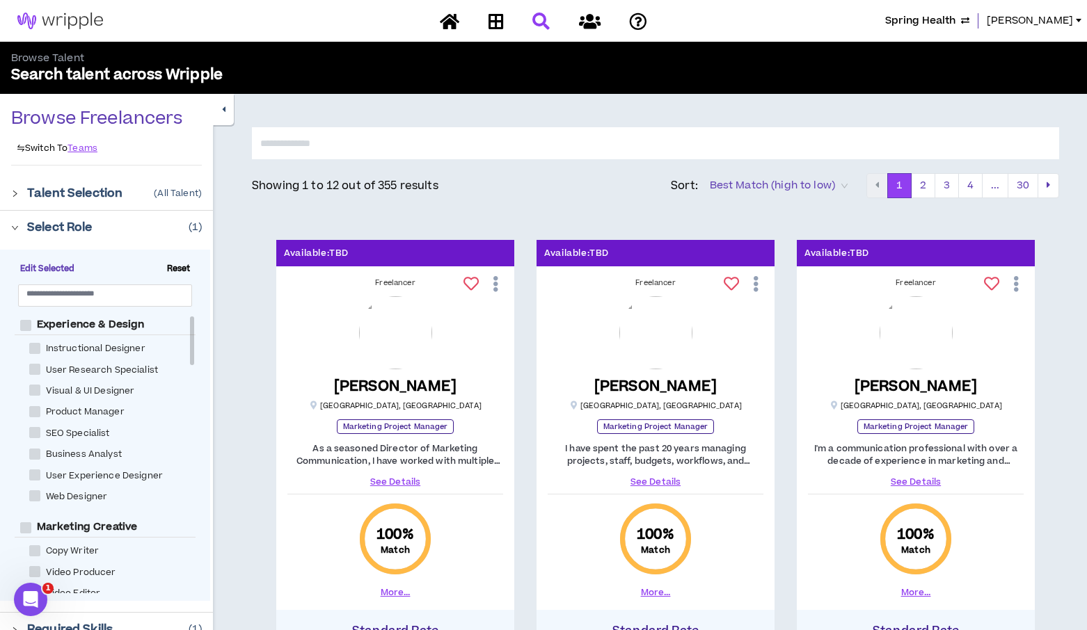
click at [544, 139] on input "text" at bounding box center [655, 143] width 807 height 32
click at [1026, 289] on div "Freelancer Manuela M. NEW Atlanta , GA Marketing Project Manager I'm a communic…" at bounding box center [916, 438] width 238 height 333
click at [1018, 289] on icon at bounding box center [1016, 284] width 15 height 24
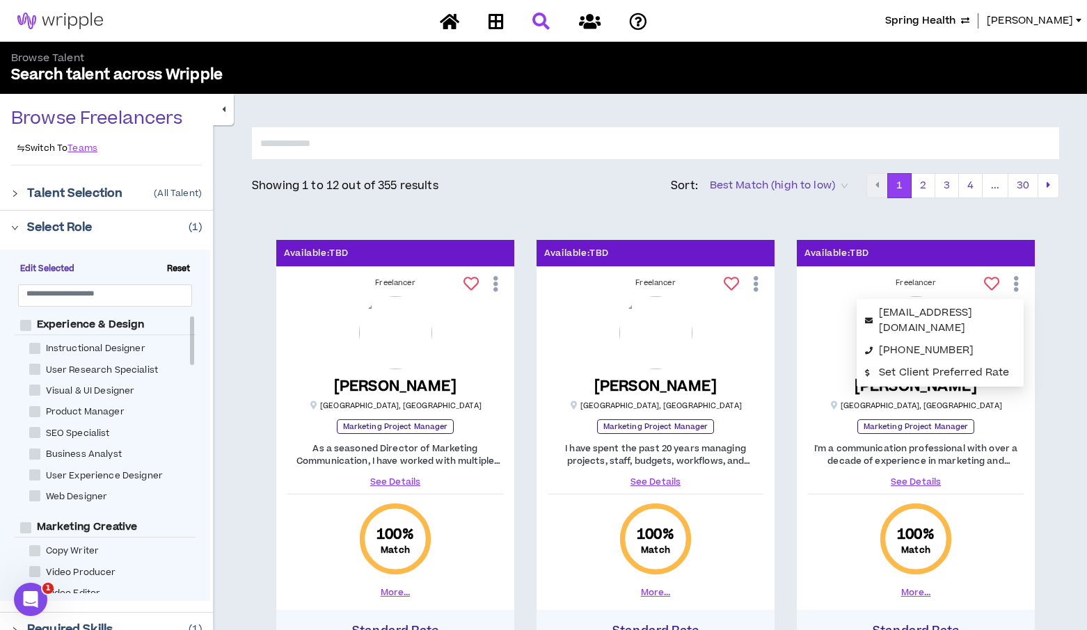
click at [15, 221] on div at bounding box center [19, 226] width 16 height 15
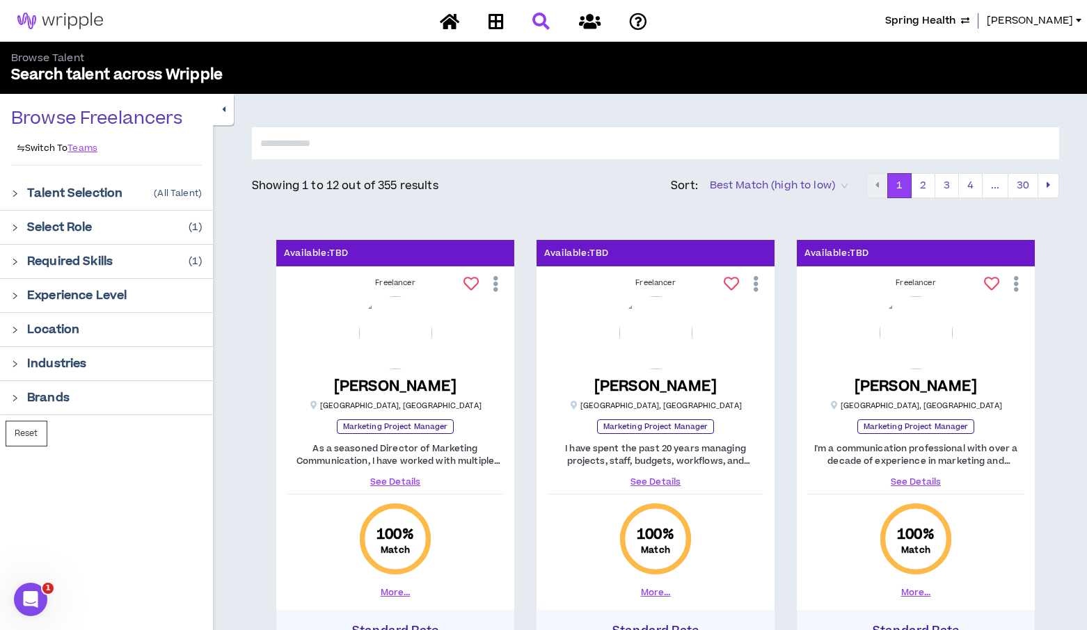
click at [19, 264] on div at bounding box center [19, 260] width 16 height 15
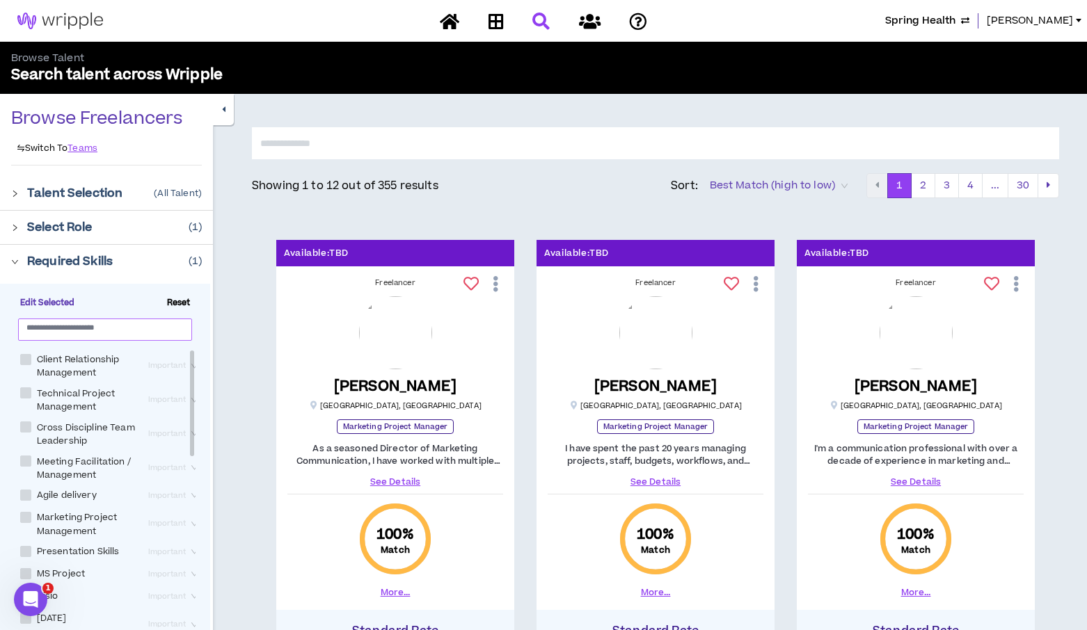
click at [49, 327] on input "text" at bounding box center [99, 327] width 146 height 10
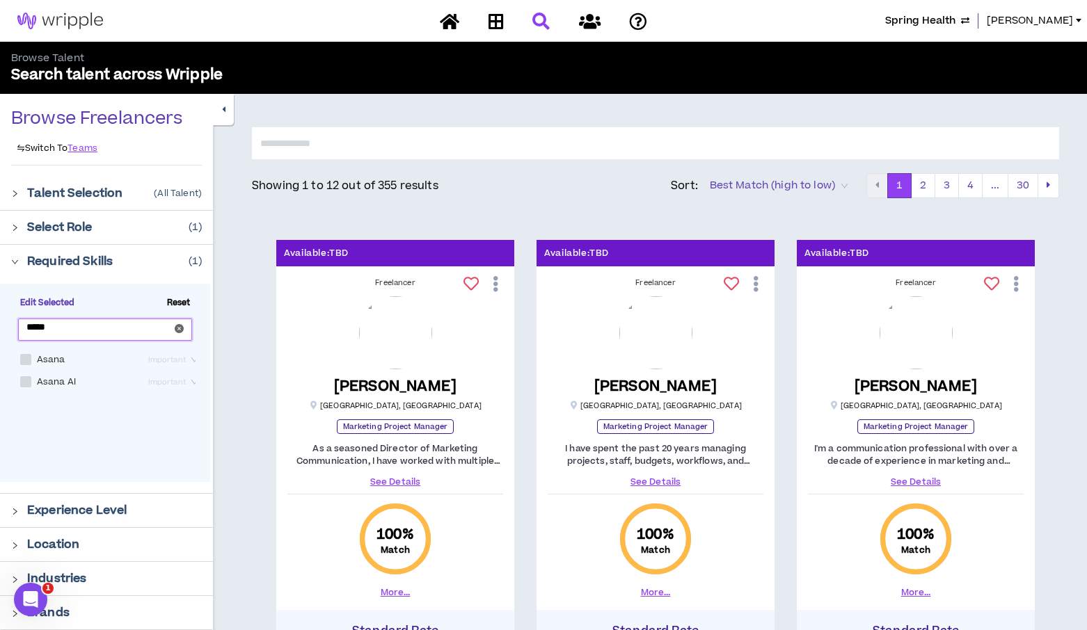
type input "*****"
click at [24, 362] on span at bounding box center [25, 359] width 11 height 11
checkbox input "****"
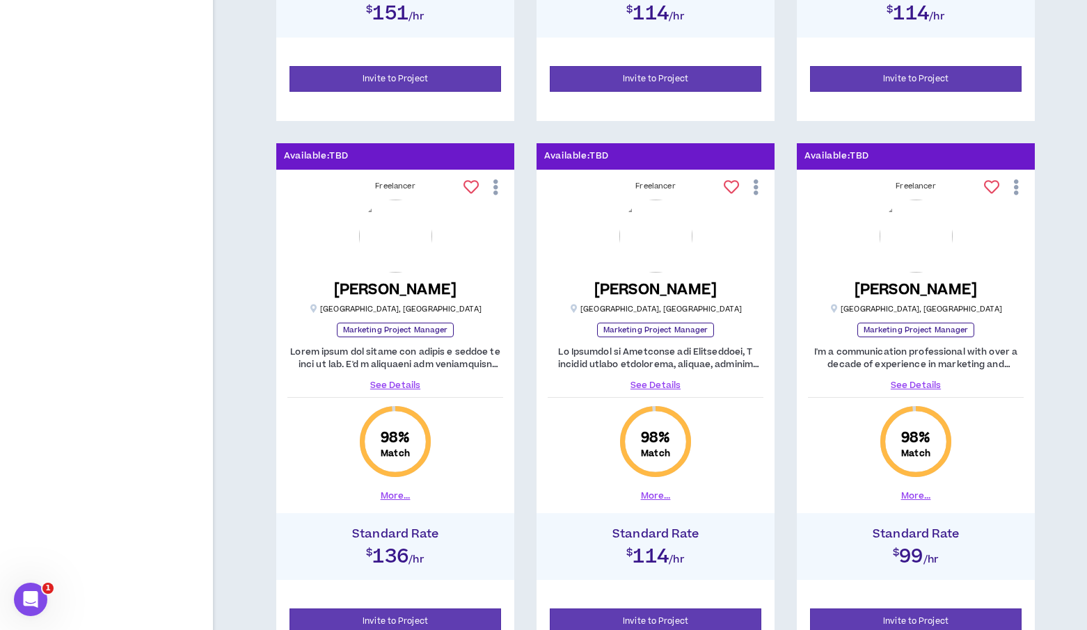
scroll to position [1229, 0]
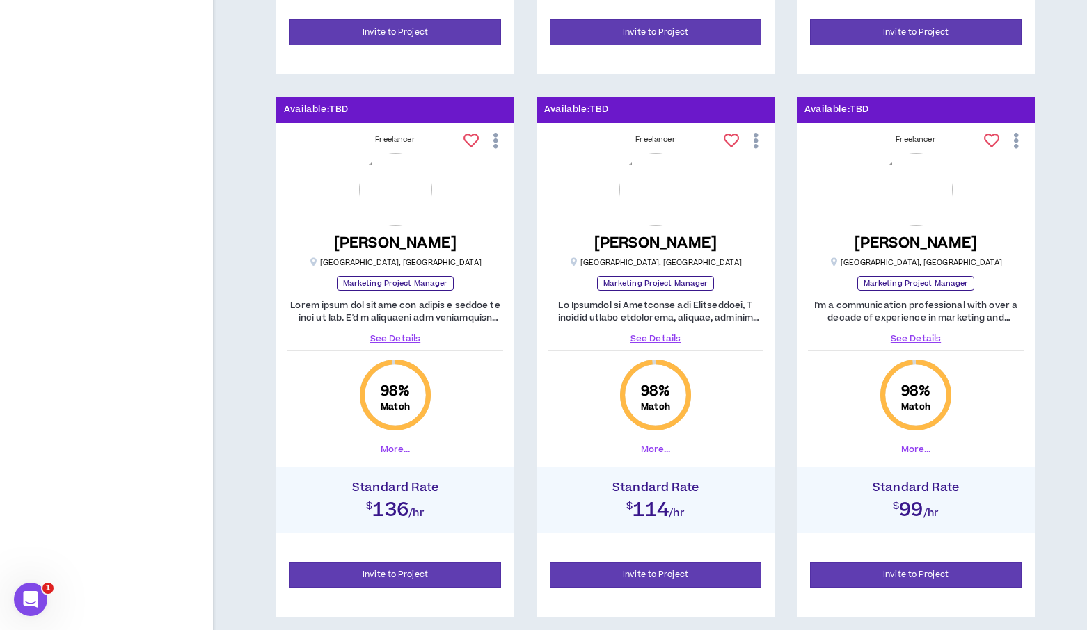
click at [921, 447] on button "More..." at bounding box center [916, 449] width 30 height 13
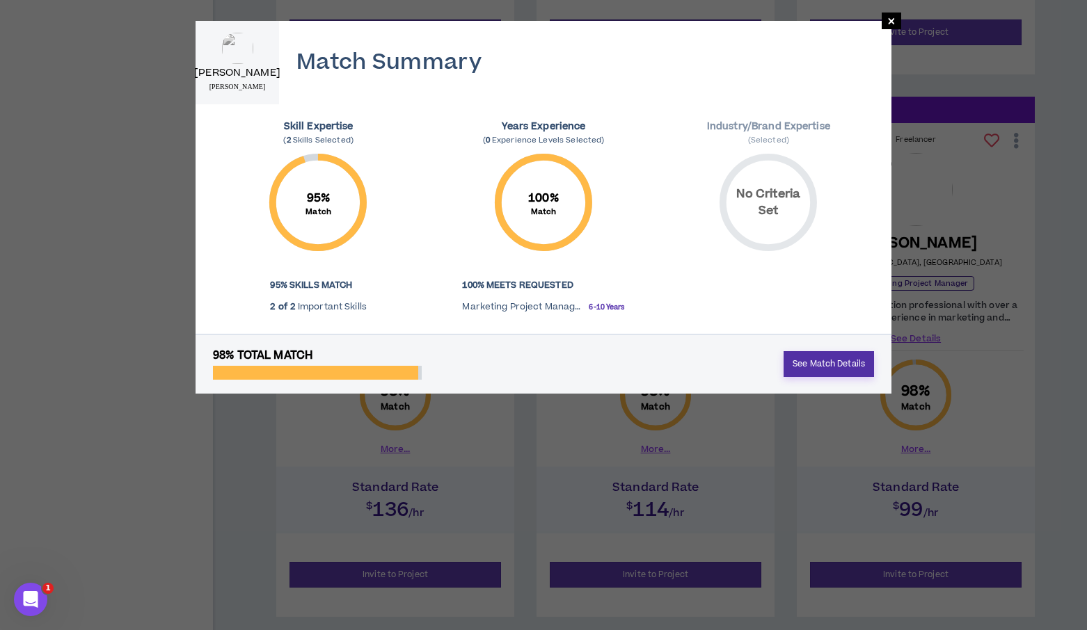
click at [831, 359] on link "See Match Details" at bounding box center [828, 364] width 90 height 26
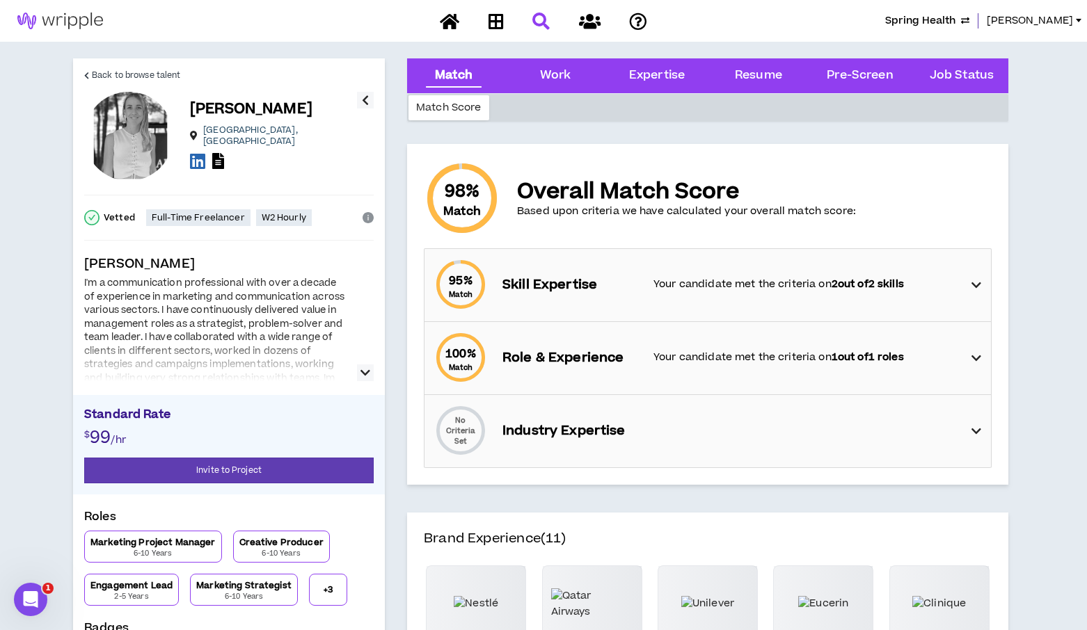
click at [982, 283] on div "95 % Match Skill Expertise Your candidate met the criteria on 2 out of 2 skills" at bounding box center [712, 285] width 558 height 72
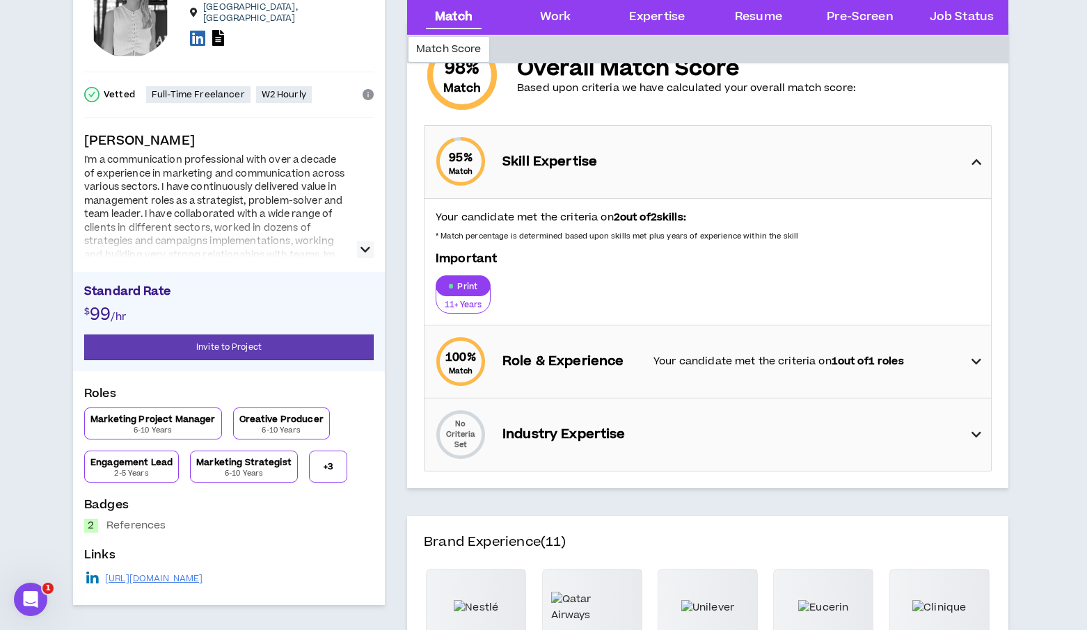
scroll to position [152, 0]
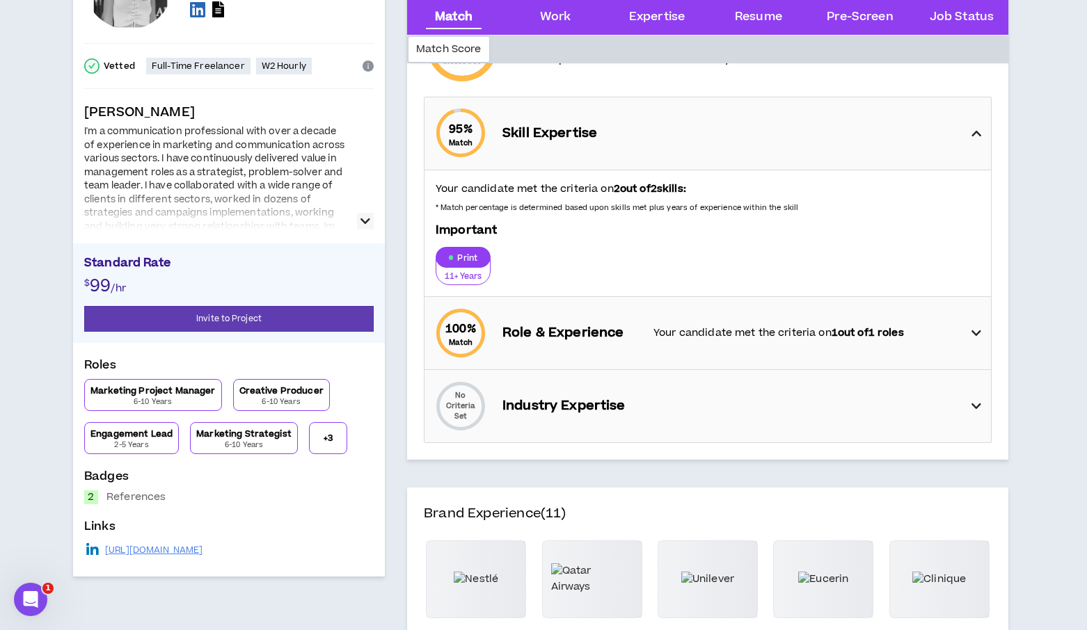
click at [974, 328] on icon at bounding box center [976, 333] width 10 height 17
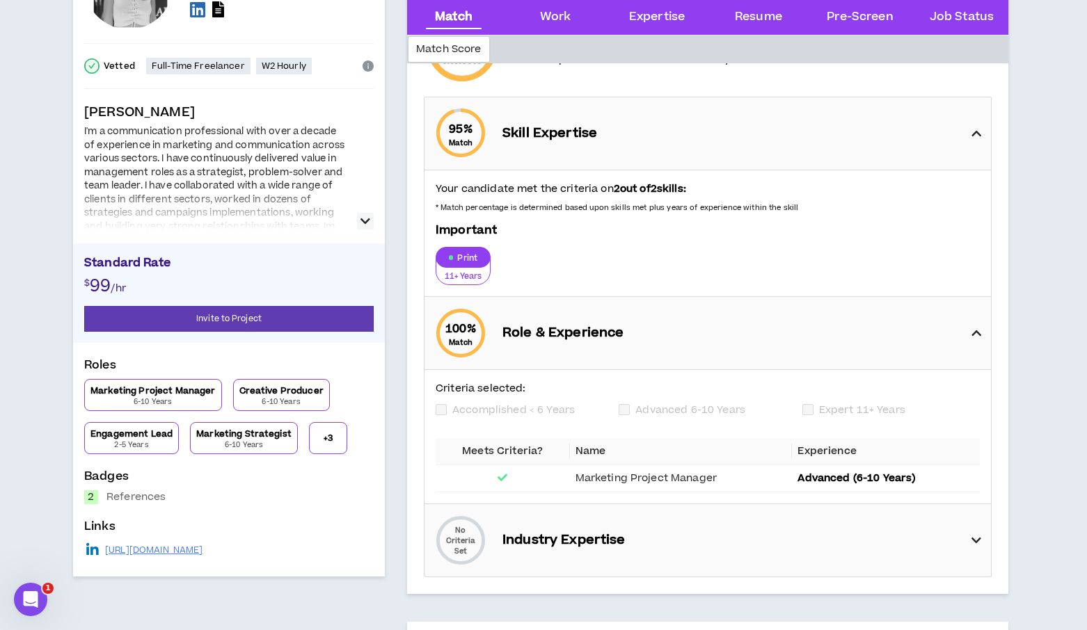
click at [978, 135] on icon at bounding box center [976, 133] width 10 height 17
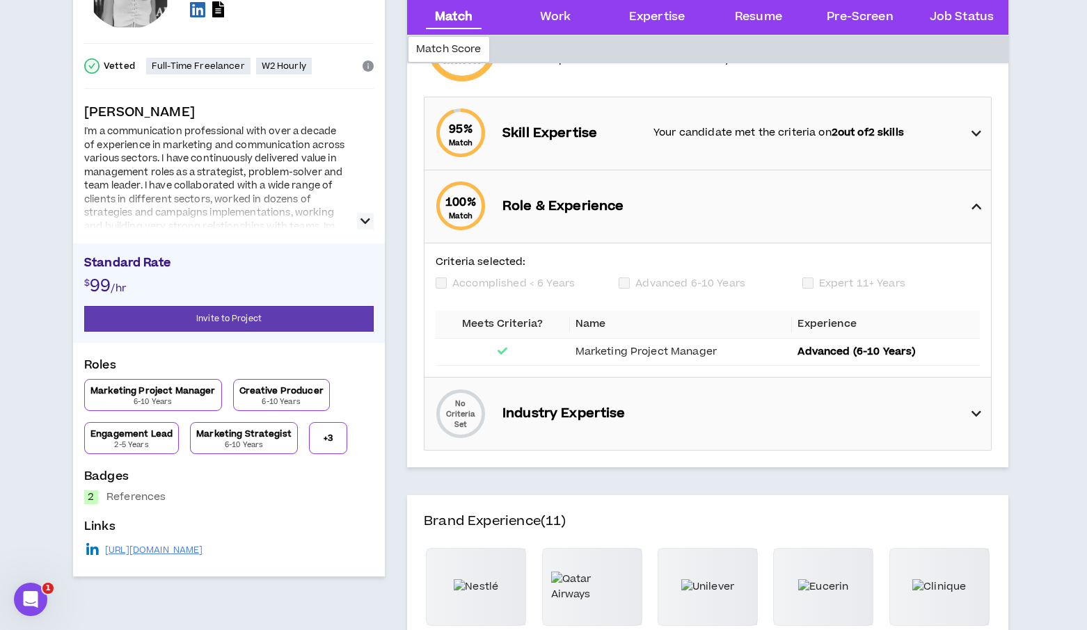
click at [978, 135] on icon at bounding box center [976, 133] width 10 height 17
